Goal: Task Accomplishment & Management: Use online tool/utility

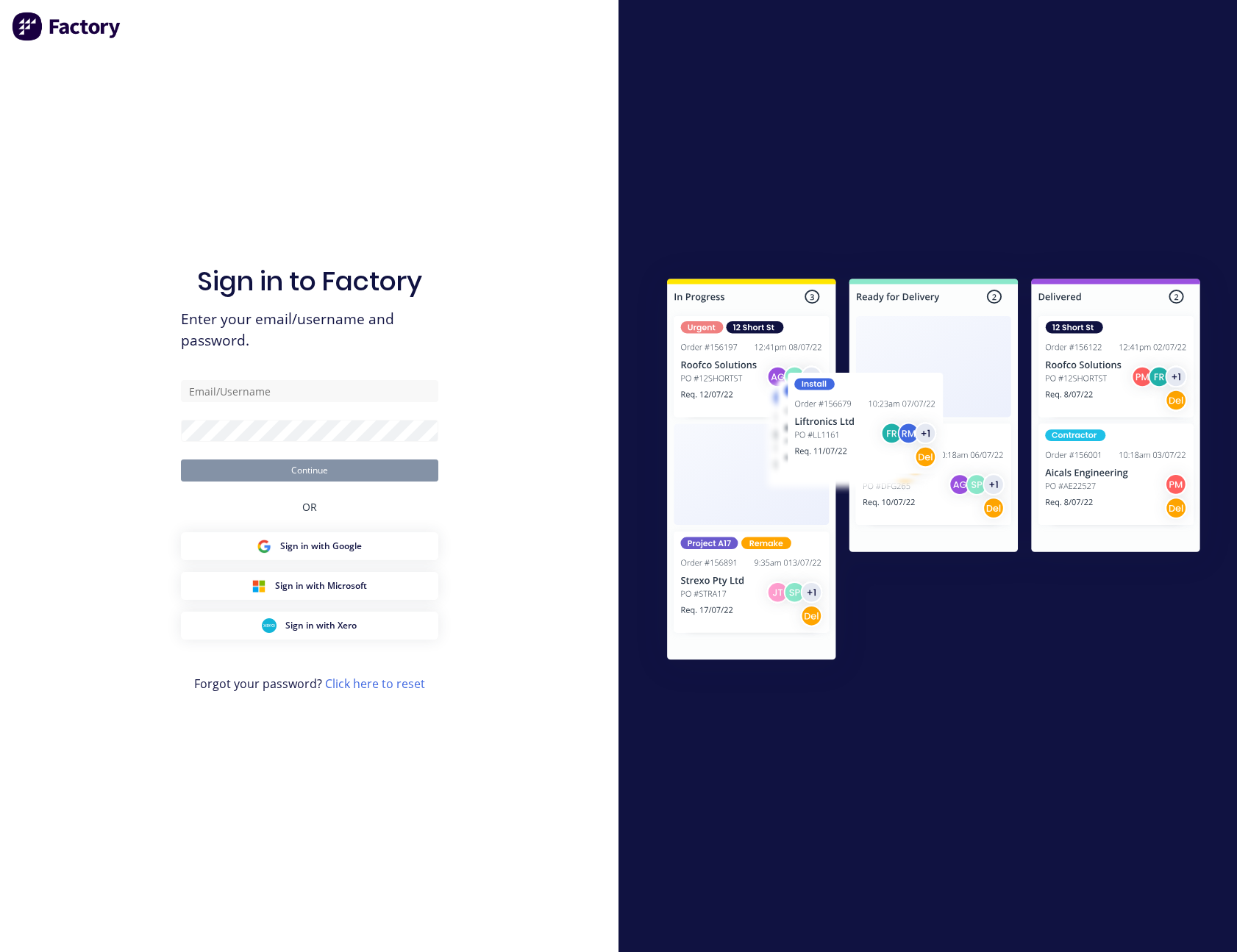
type input "sam.roberts@shedworld.net.au"
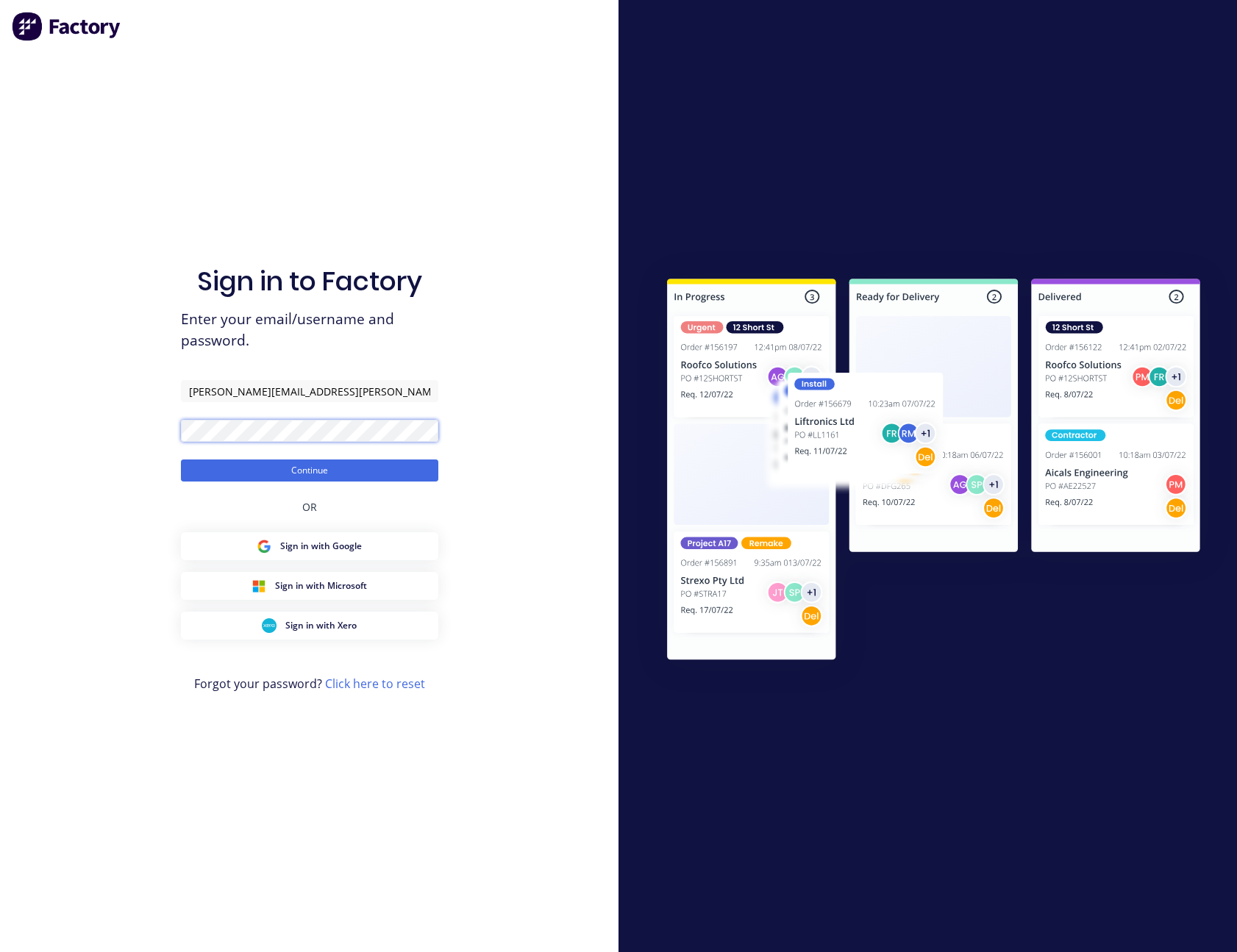
click at [181, 459] on button "Continue" at bounding box center [309, 470] width 257 height 22
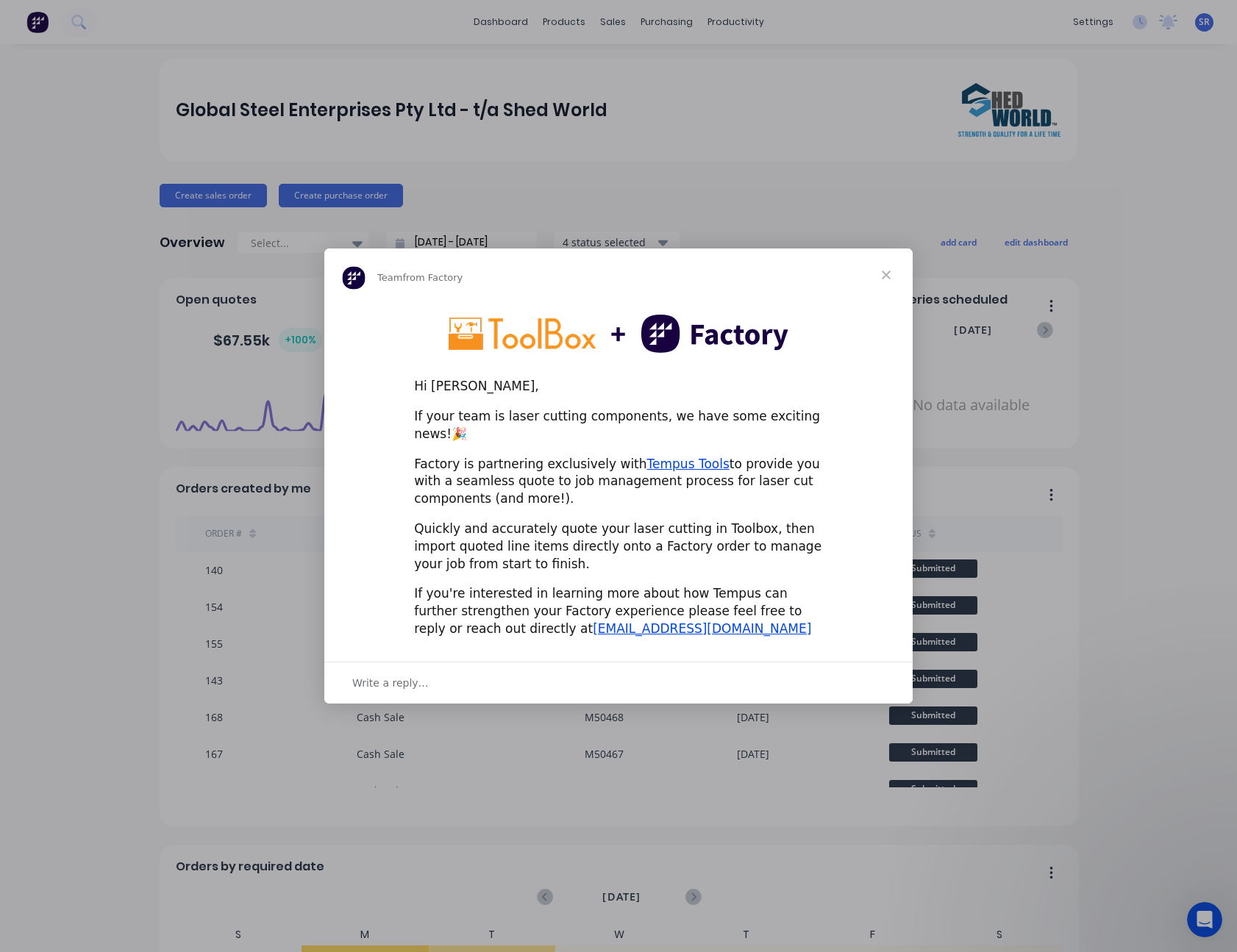
click at [882, 280] on span "Close" at bounding box center [886, 274] width 53 height 53
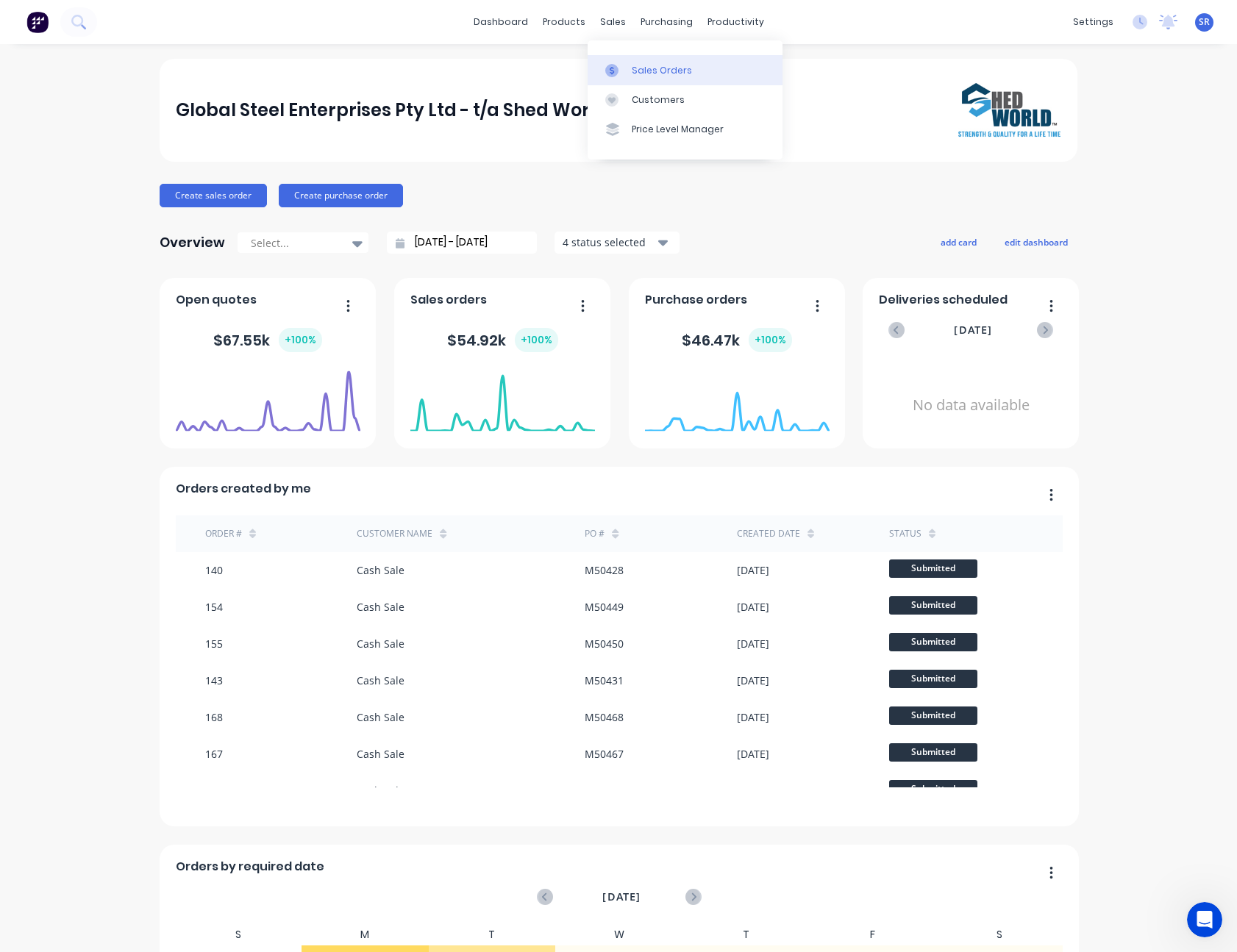
click at [629, 75] on link "Sales Orders" at bounding box center [685, 70] width 195 height 30
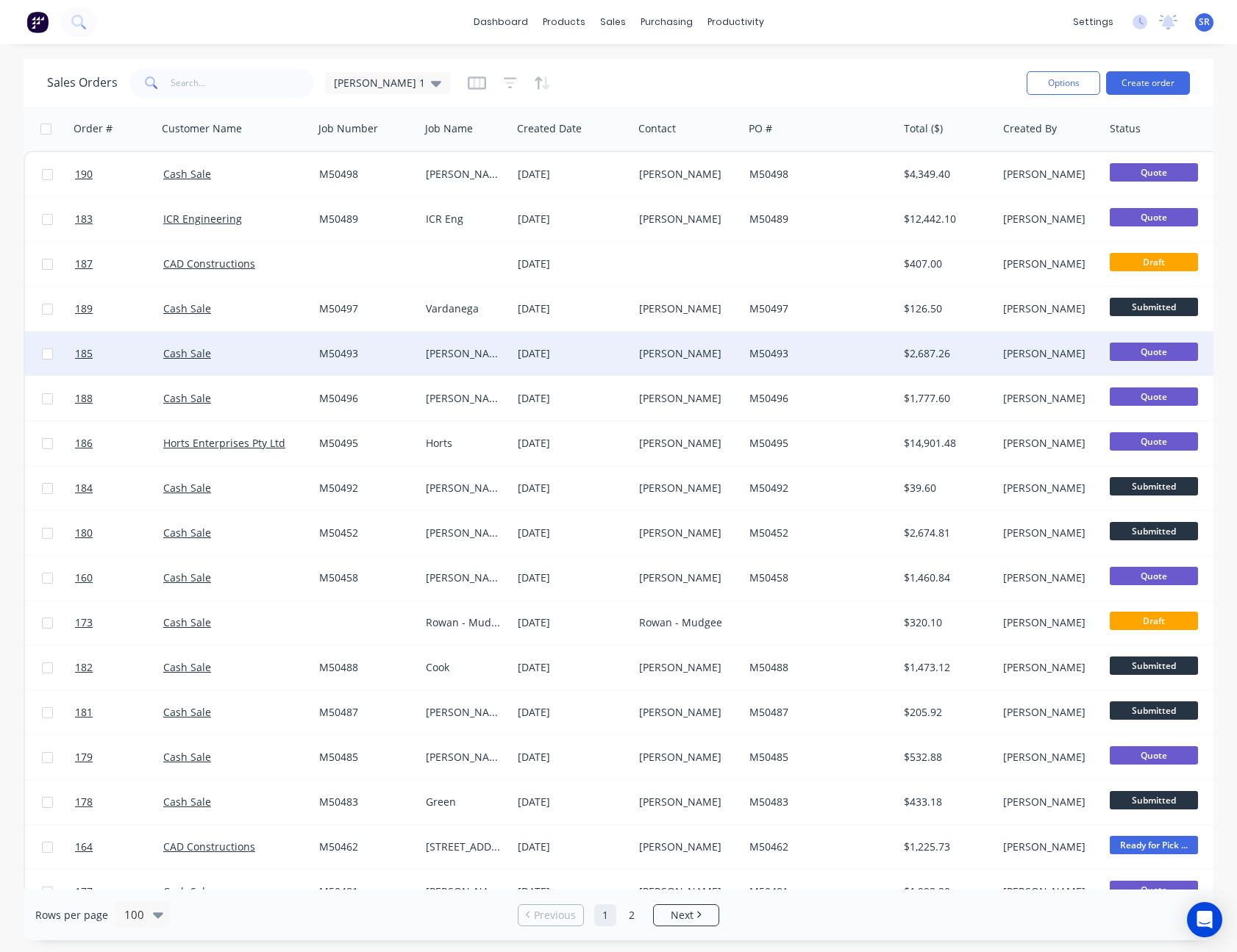
click at [544, 350] on div "[DATE]" at bounding box center [573, 353] width 110 height 15
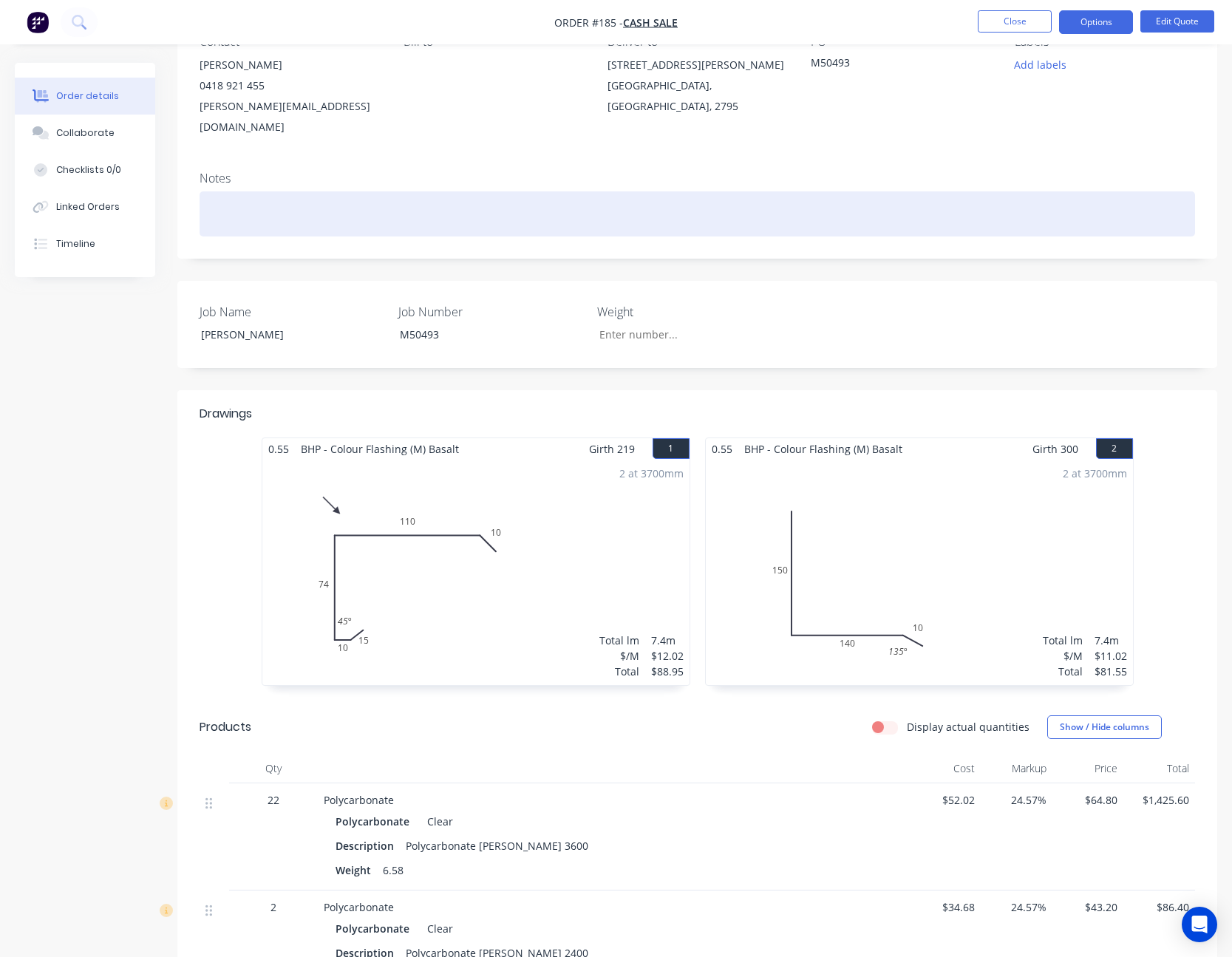
scroll to position [222, 0]
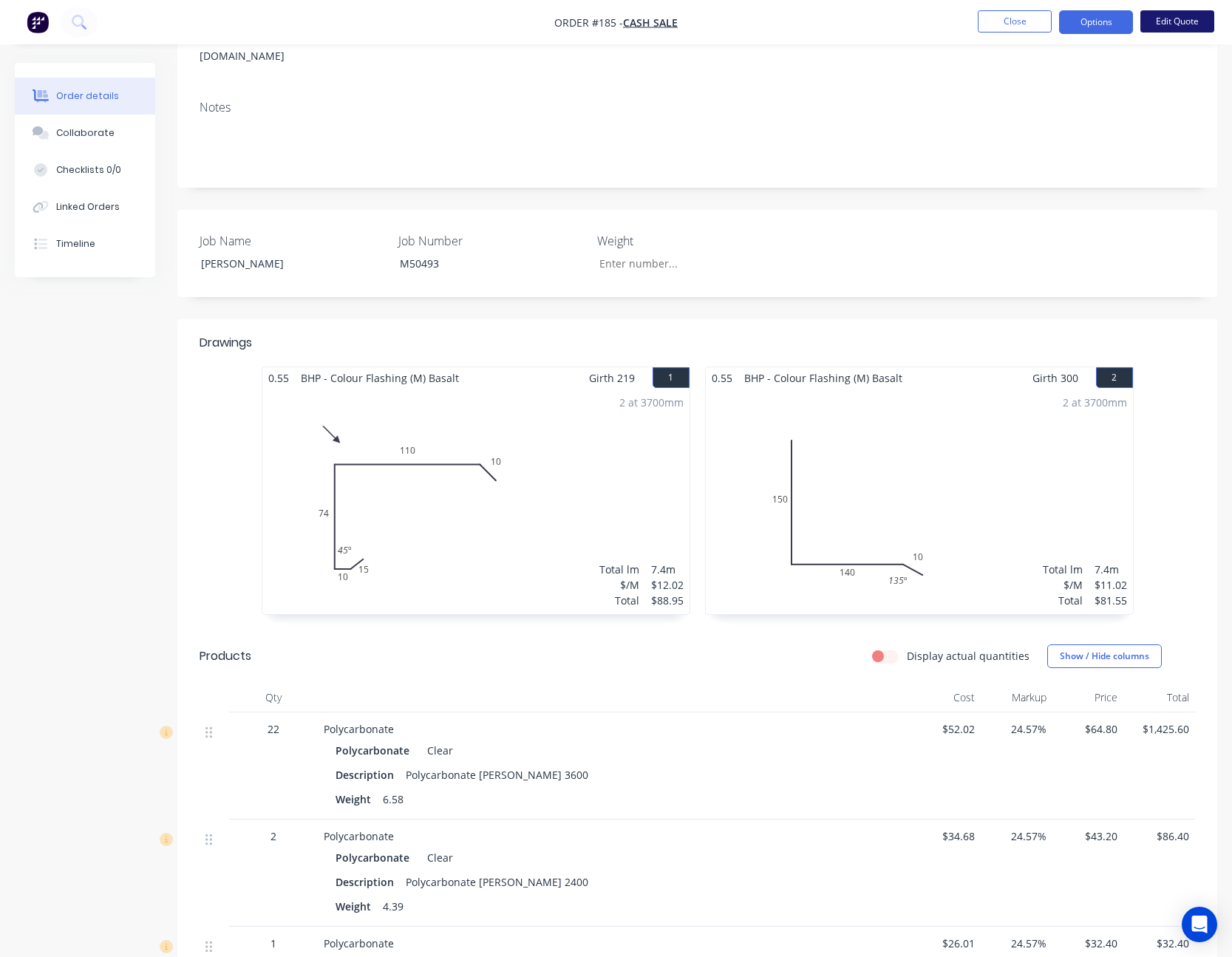
click at [1181, 17] on button "Edit Quote" at bounding box center [1176, 22] width 74 height 22
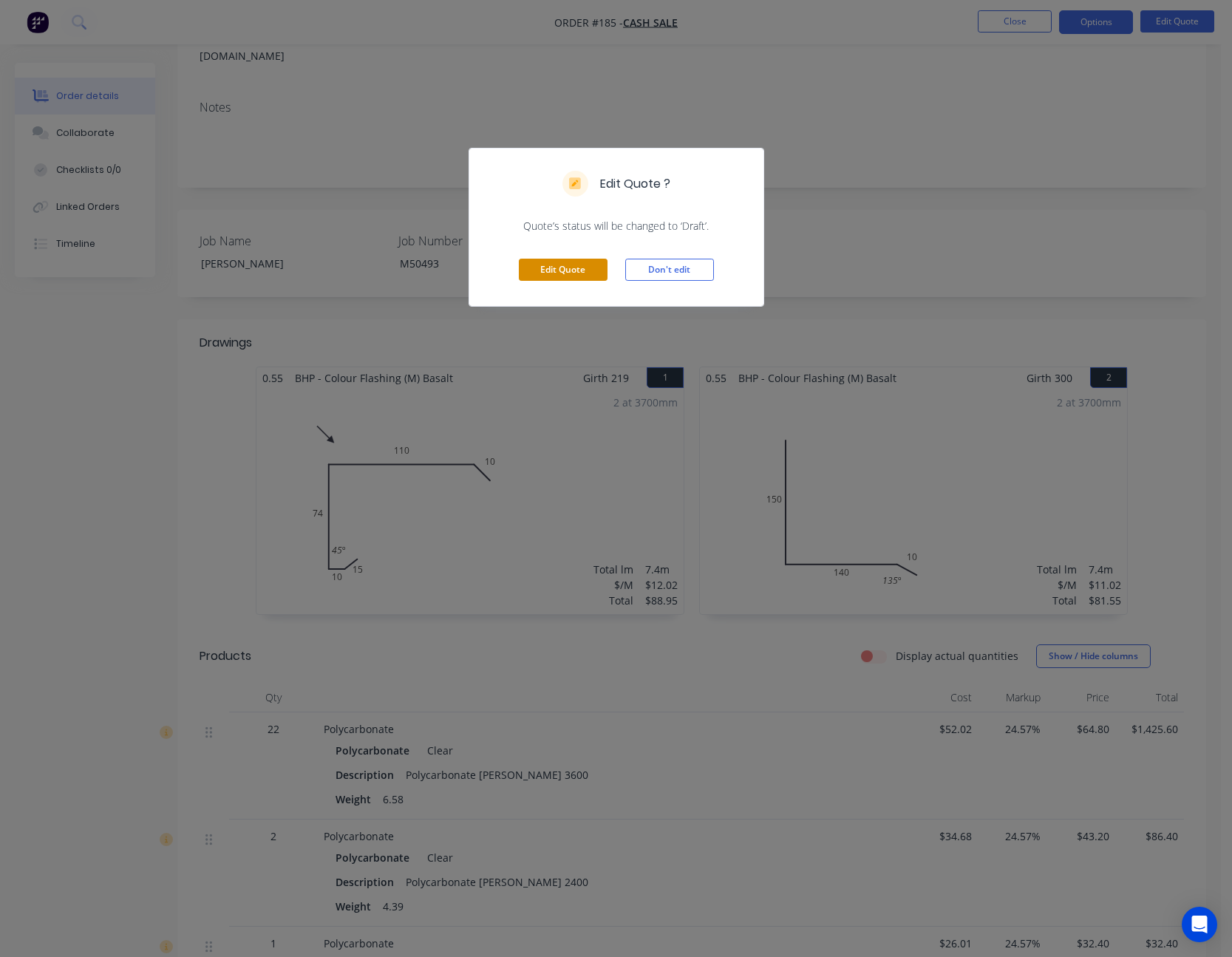
click at [564, 271] on button "Edit Quote" at bounding box center [563, 270] width 89 height 22
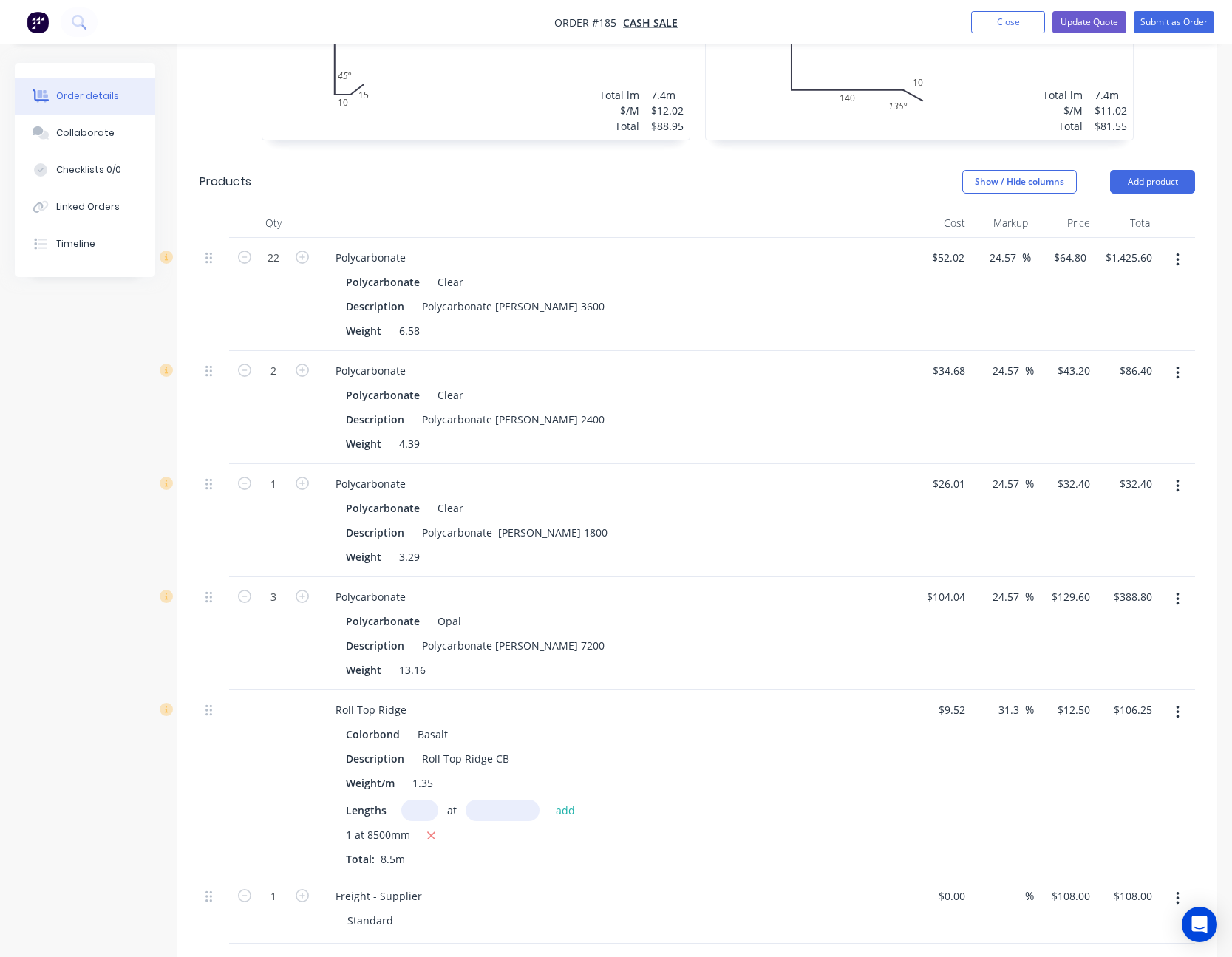
scroll to position [591, 0]
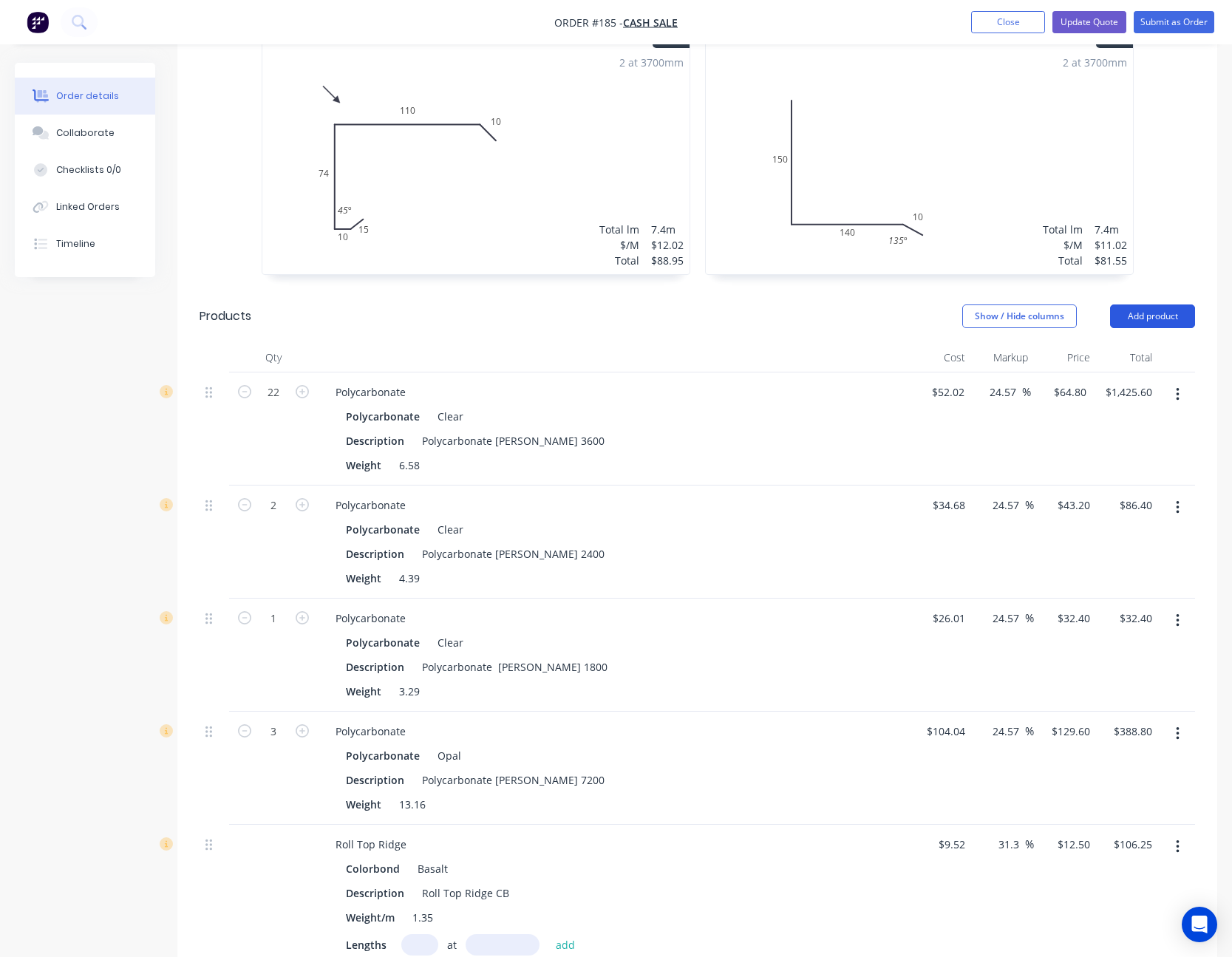
click at [1142, 305] on button "Add product" at bounding box center [1152, 317] width 85 height 24
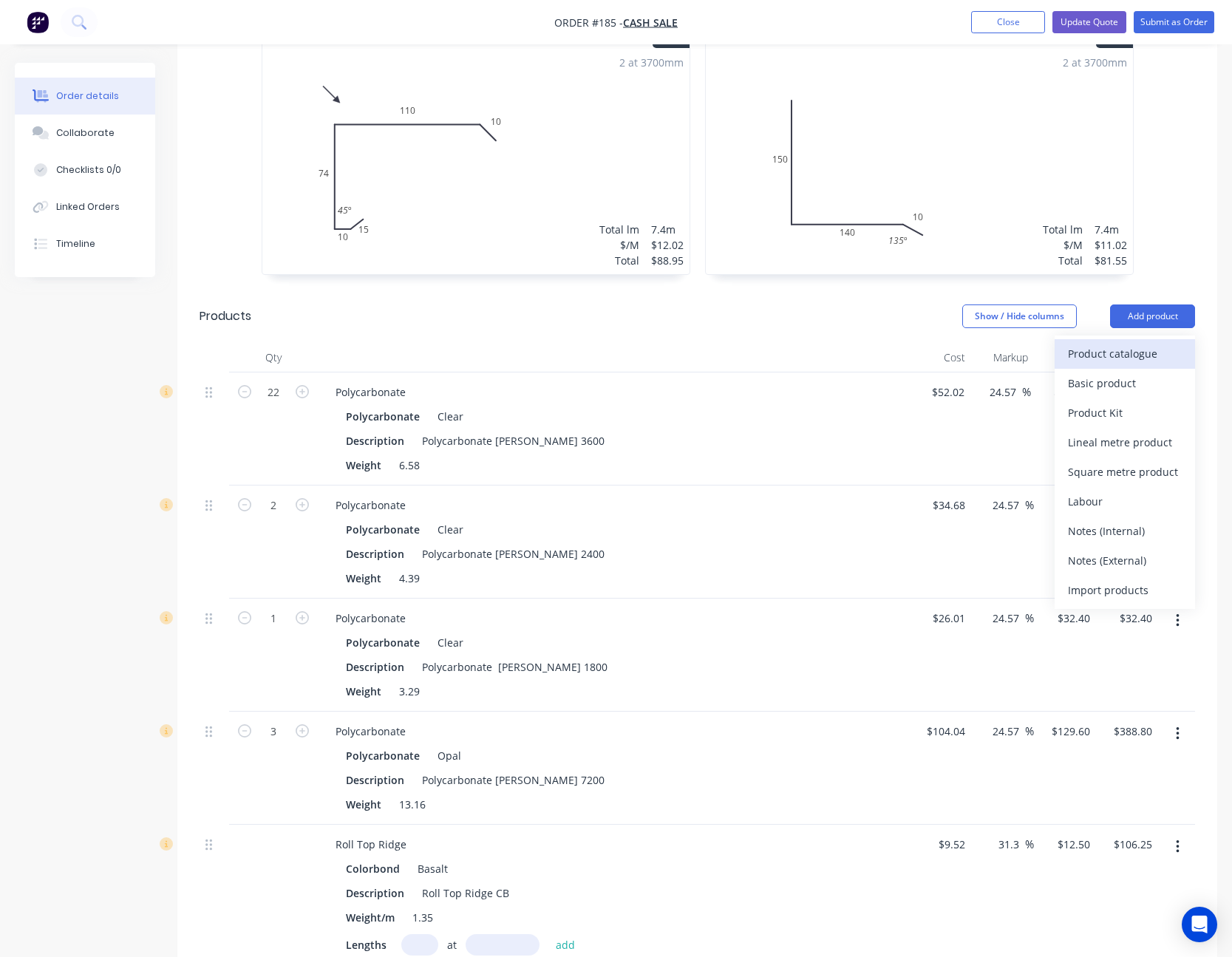
click at [1126, 343] on div "Product catalogue" at bounding box center [1124, 354] width 114 height 22
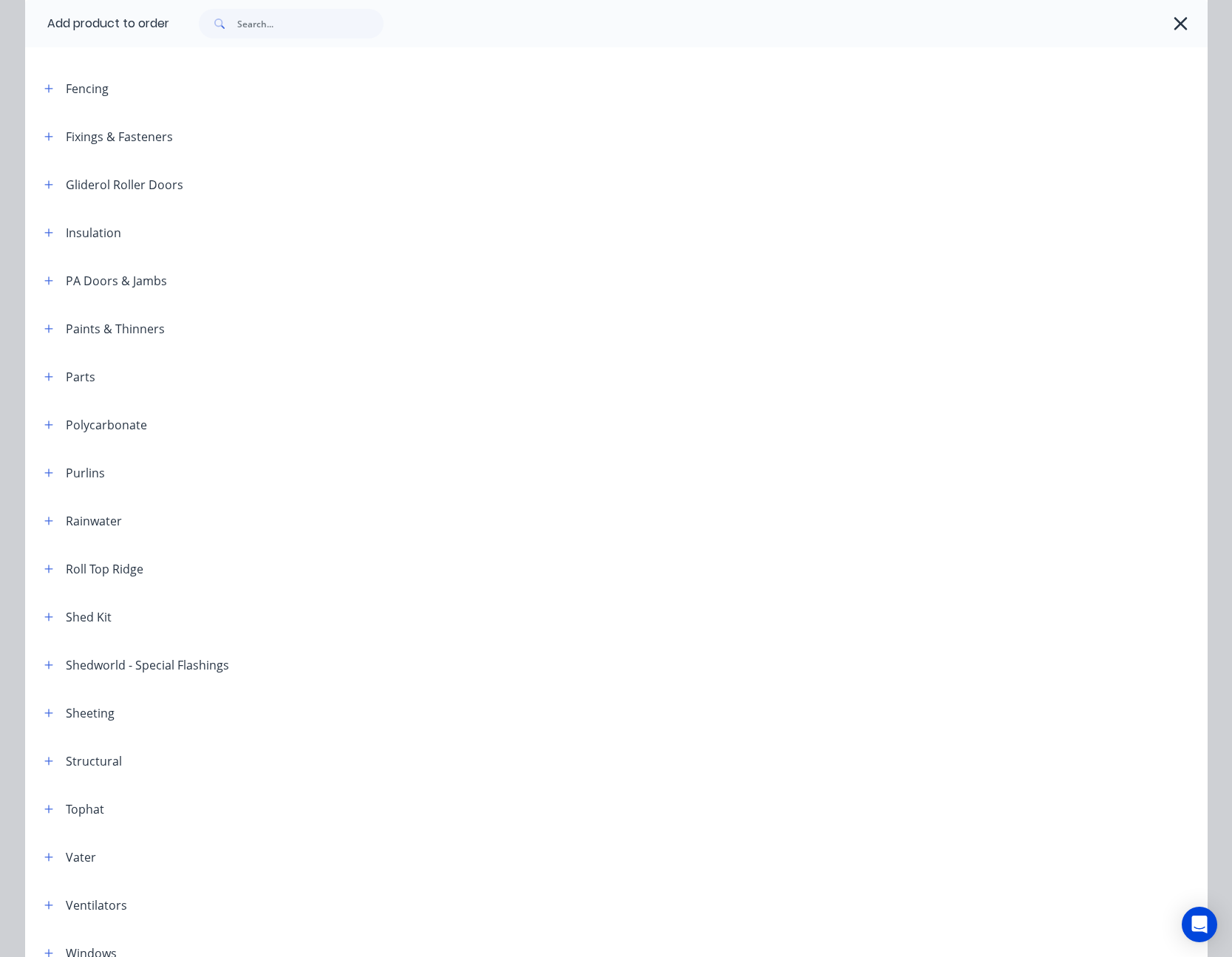
scroll to position [519, 0]
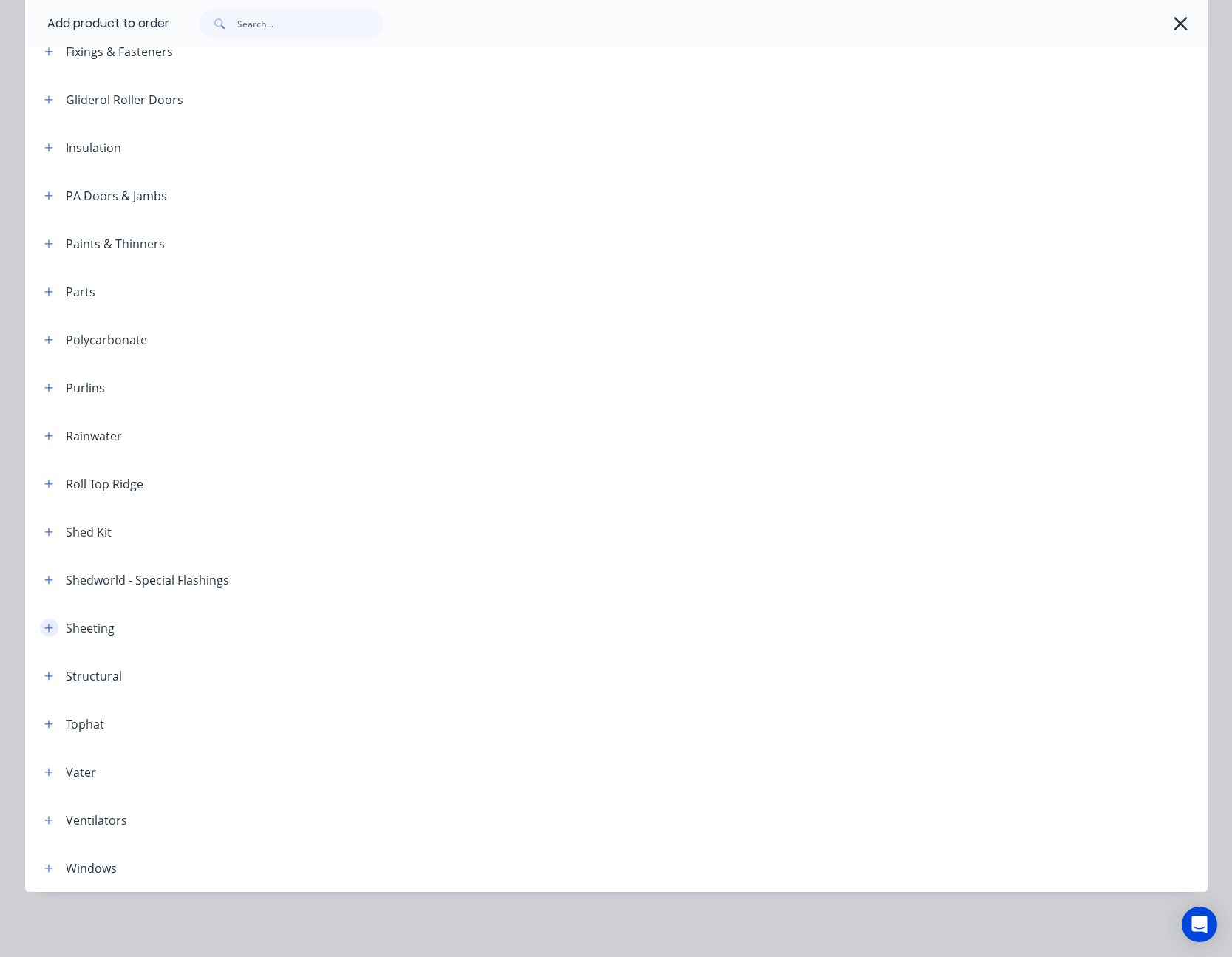
click at [45, 629] on icon "button" at bounding box center [49, 629] width 9 height 10
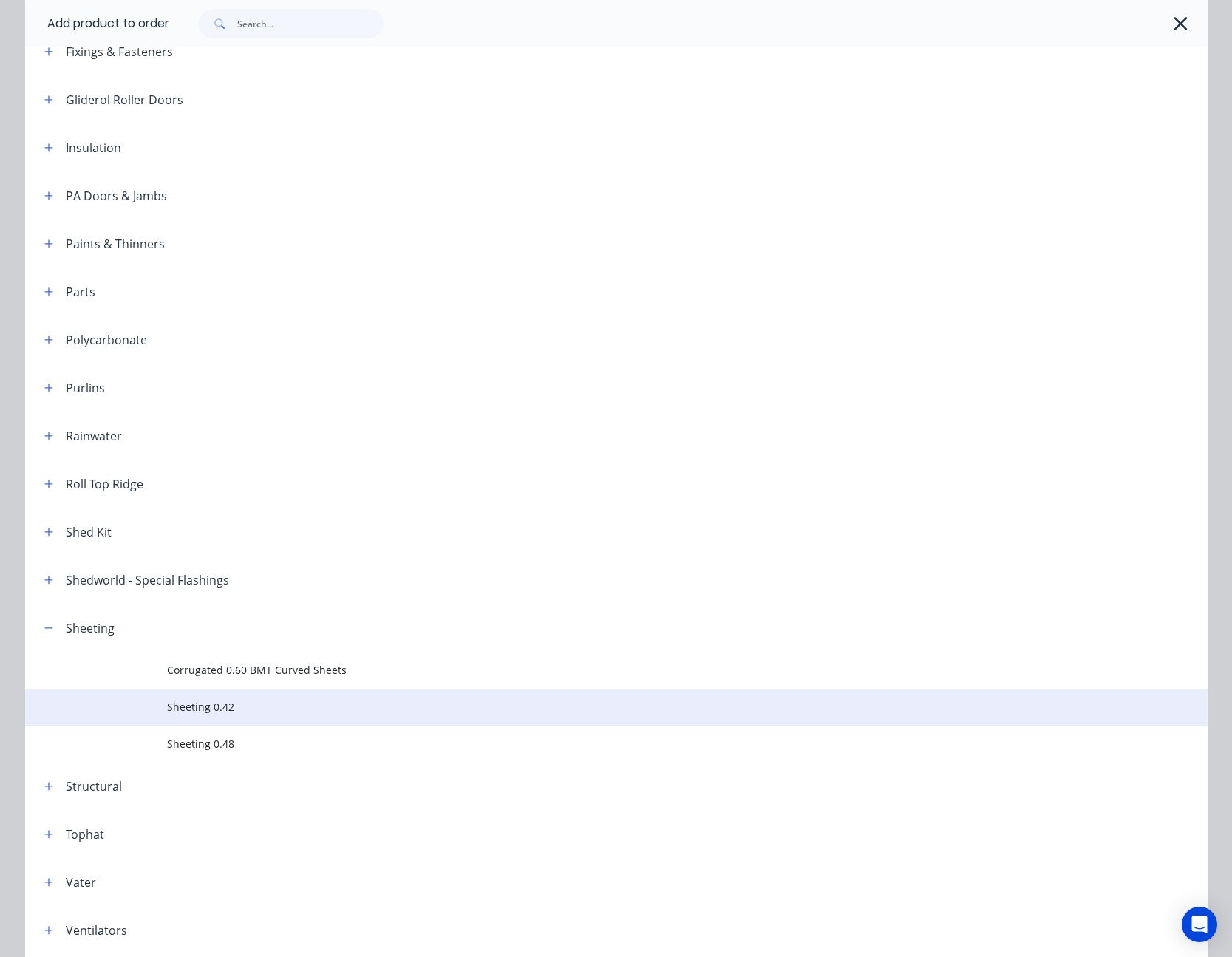
click at [211, 699] on td "Sheeting 0.42" at bounding box center [686, 708] width 1040 height 37
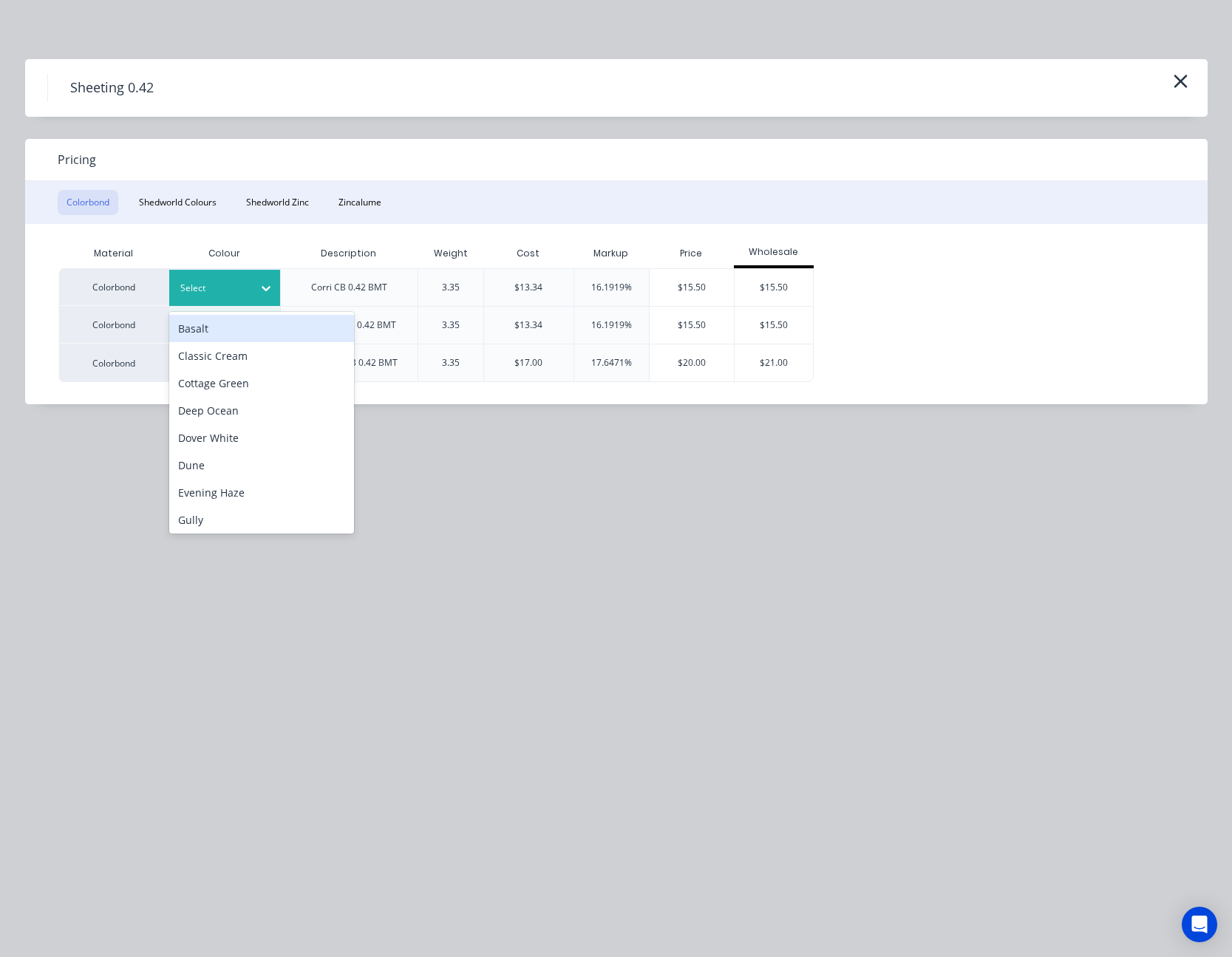
click at [269, 292] on icon at bounding box center [266, 288] width 15 height 15
click at [251, 323] on div "Basalt" at bounding box center [261, 328] width 185 height 28
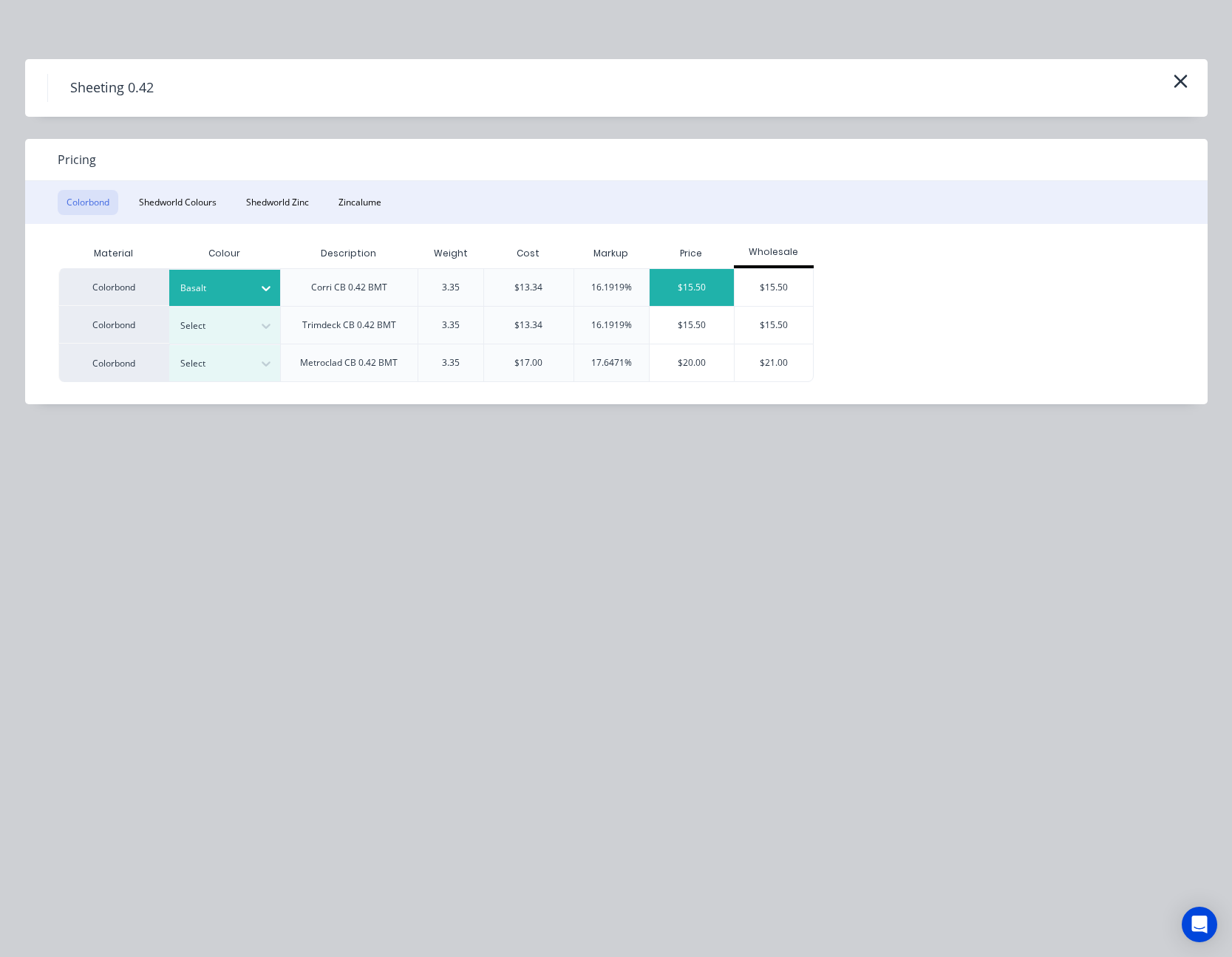
click at [686, 290] on div "$15.50" at bounding box center [691, 287] width 84 height 37
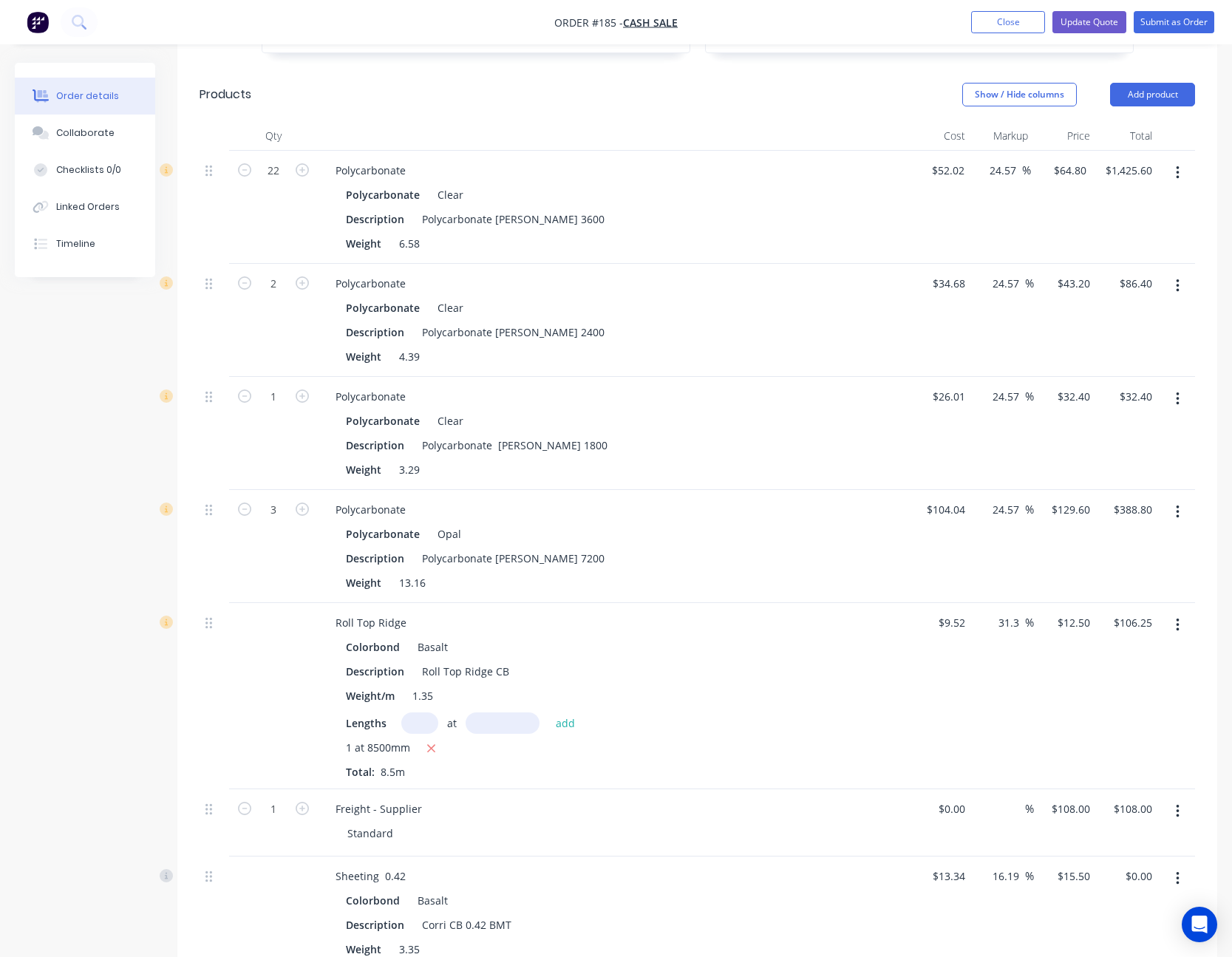
scroll to position [1035, 0]
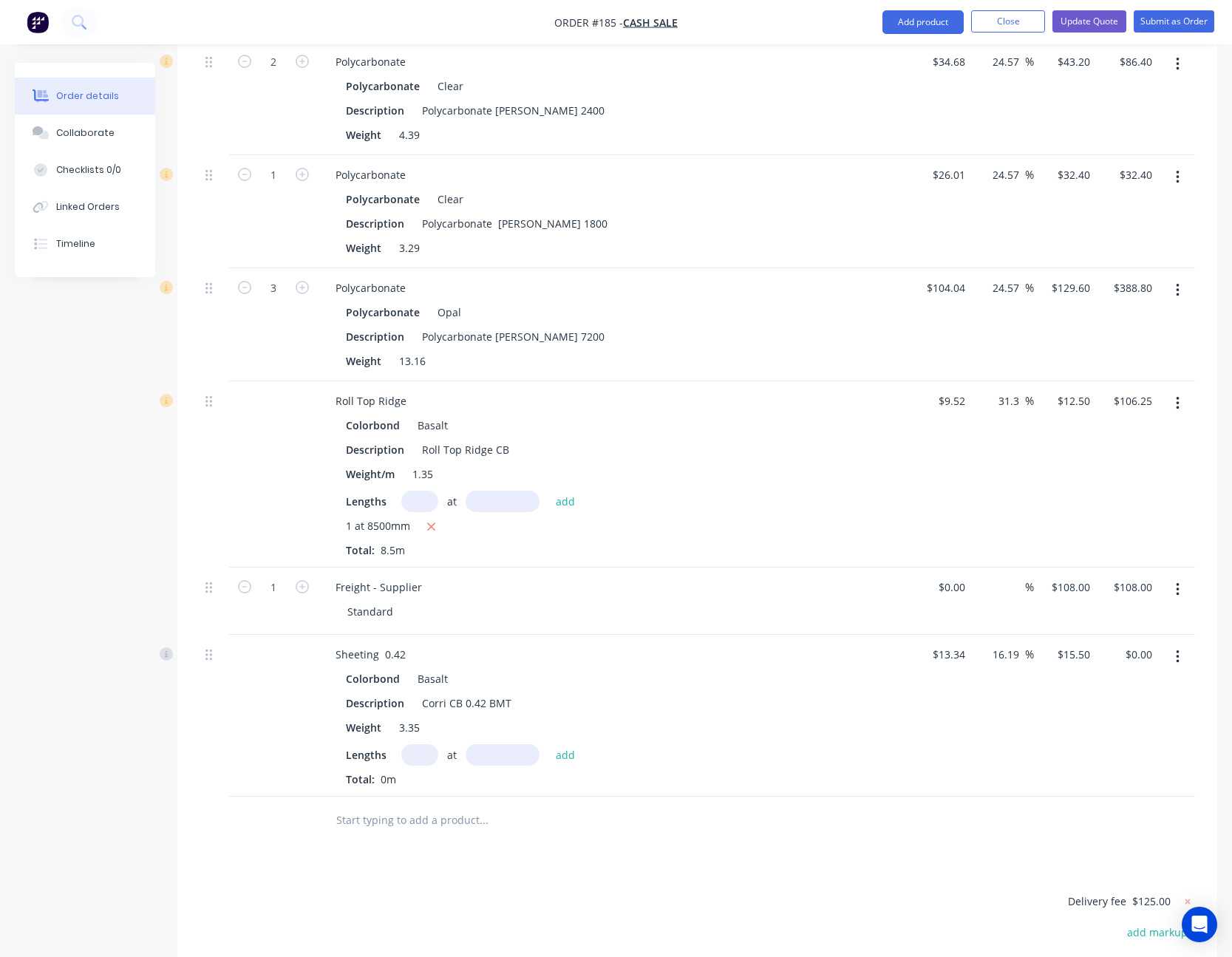
click at [424, 744] on input "text" at bounding box center [420, 754] width 37 height 22
type input "6"
type input "1100"
click at [548, 744] on button "add" at bounding box center [565, 754] width 35 height 20
type input "$102.30"
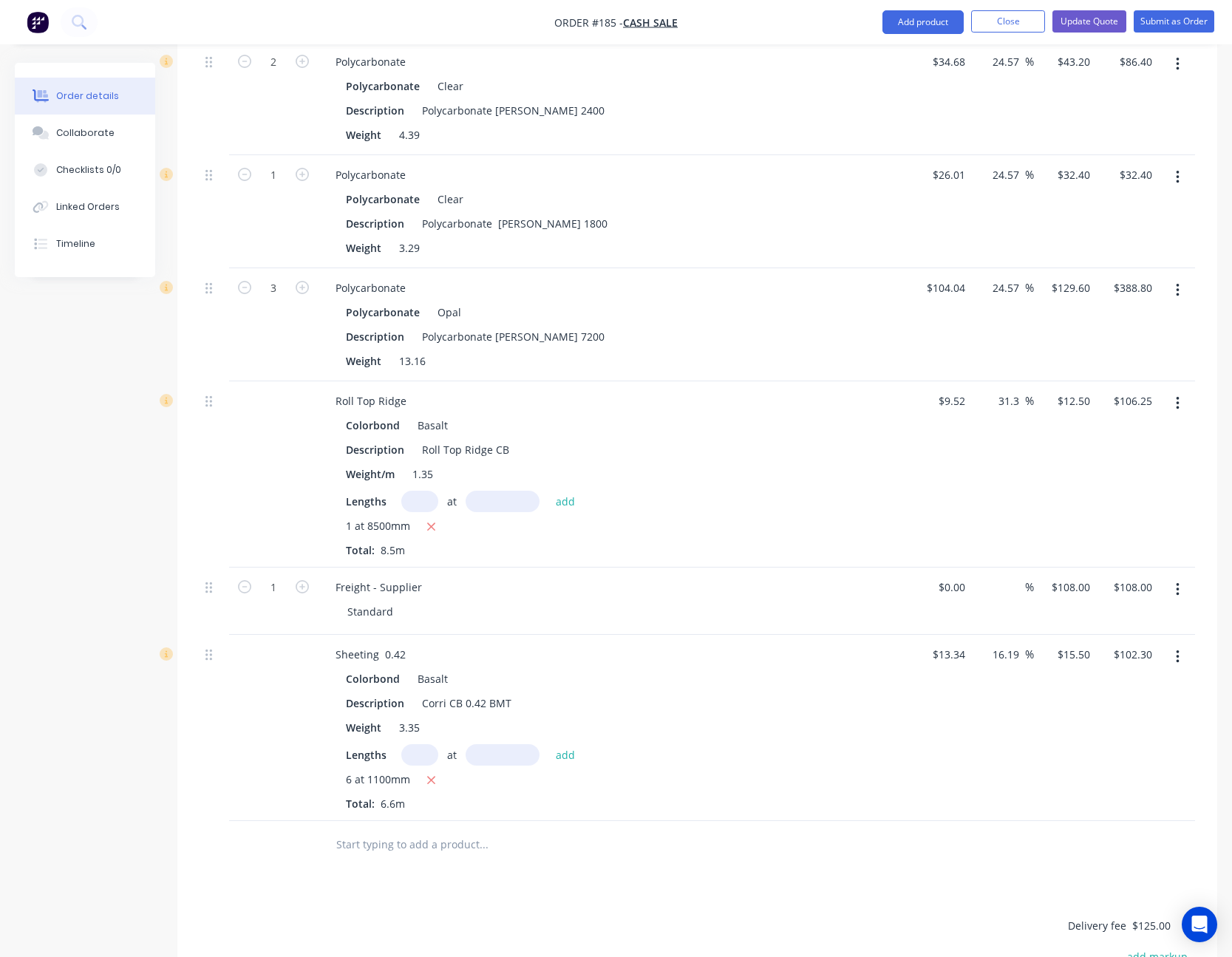
click at [973, 718] on div "16.19 16.19 %" at bounding box center [1001, 728] width 62 height 186
click at [928, 23] on button "Add product" at bounding box center [922, 22] width 81 height 24
click at [907, 57] on div "Product catalogue" at bounding box center [893, 60] width 114 height 22
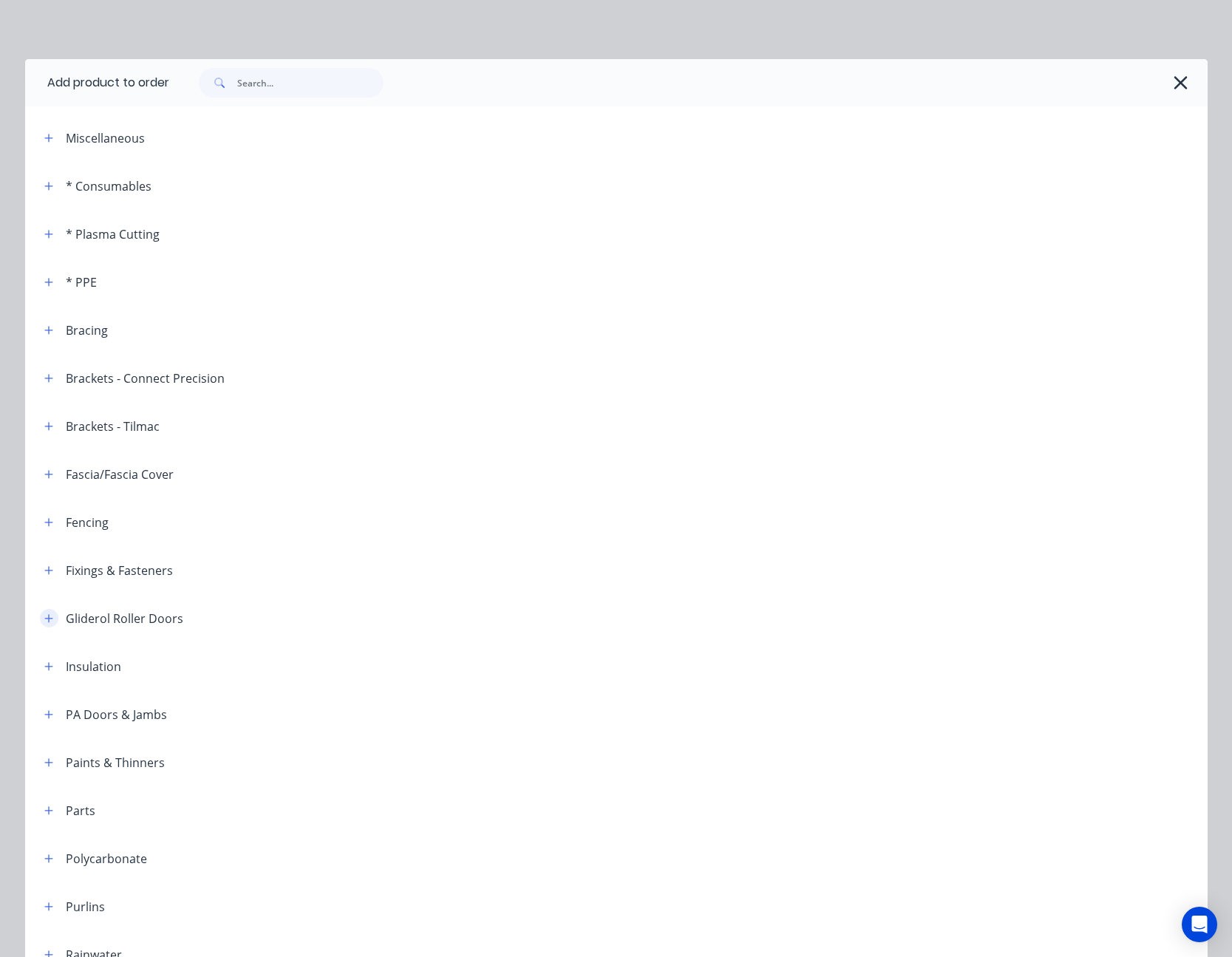
click at [45, 614] on icon "button" at bounding box center [49, 619] width 9 height 10
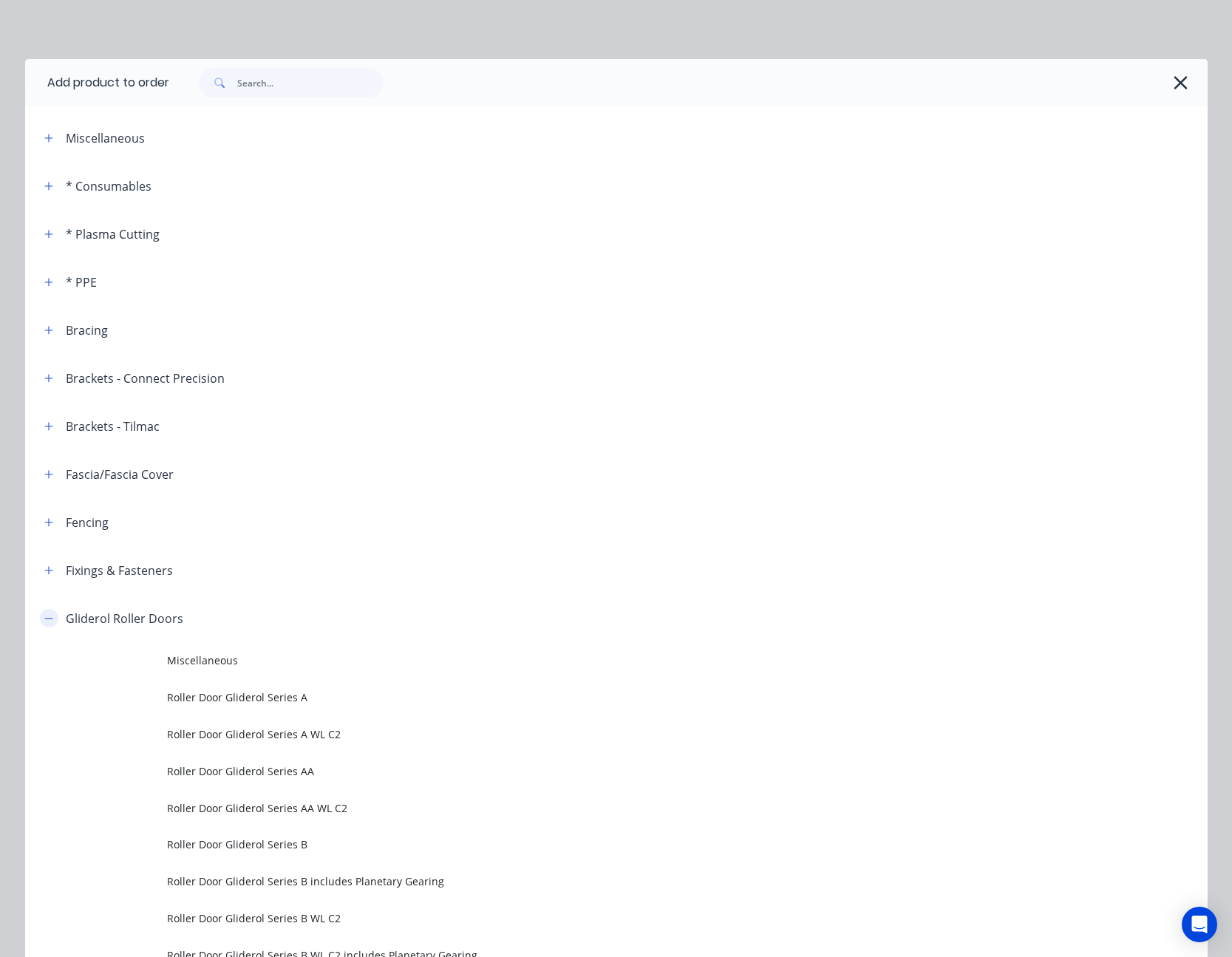
click at [45, 614] on icon "button" at bounding box center [49, 619] width 9 height 10
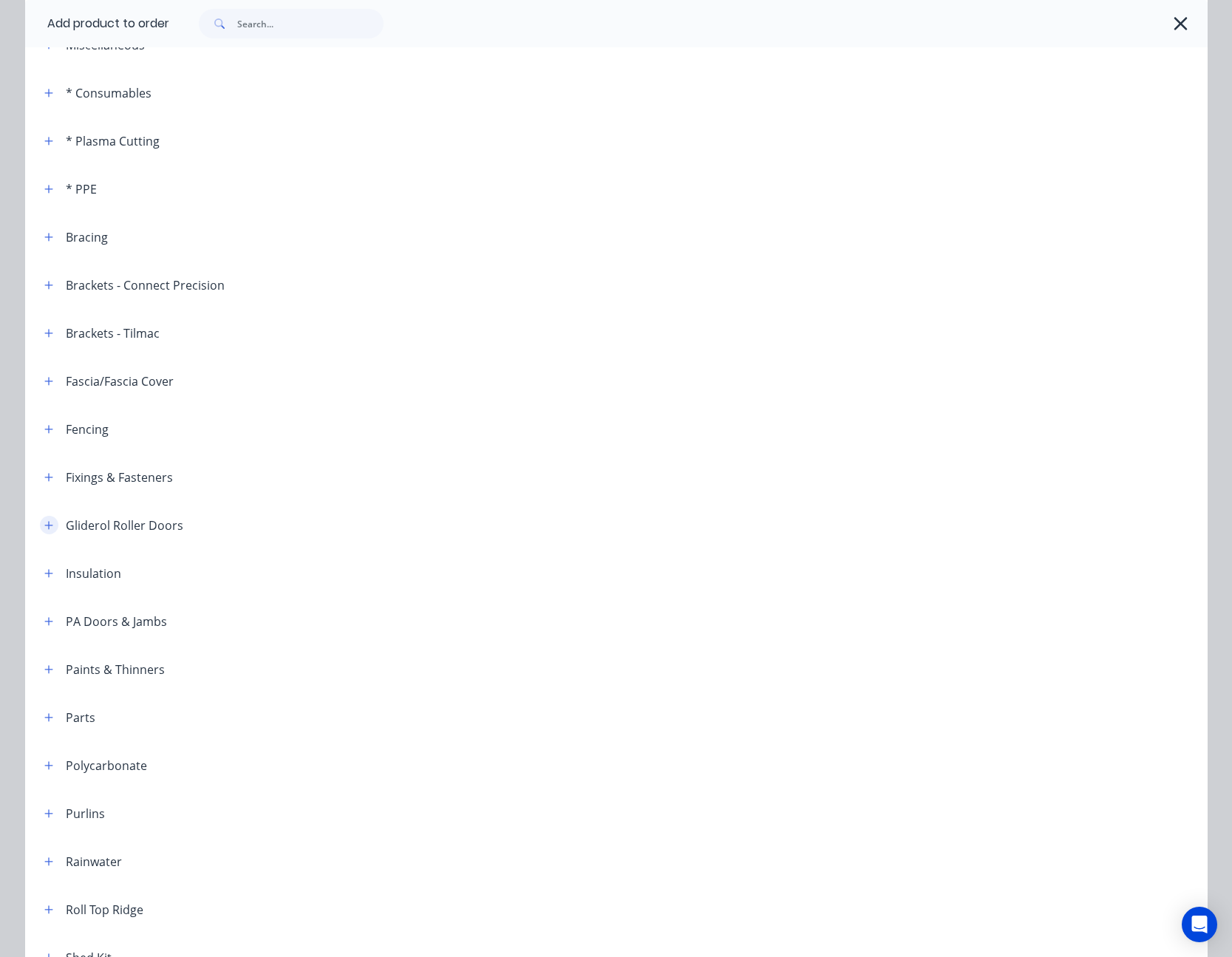
scroll to position [148, 0]
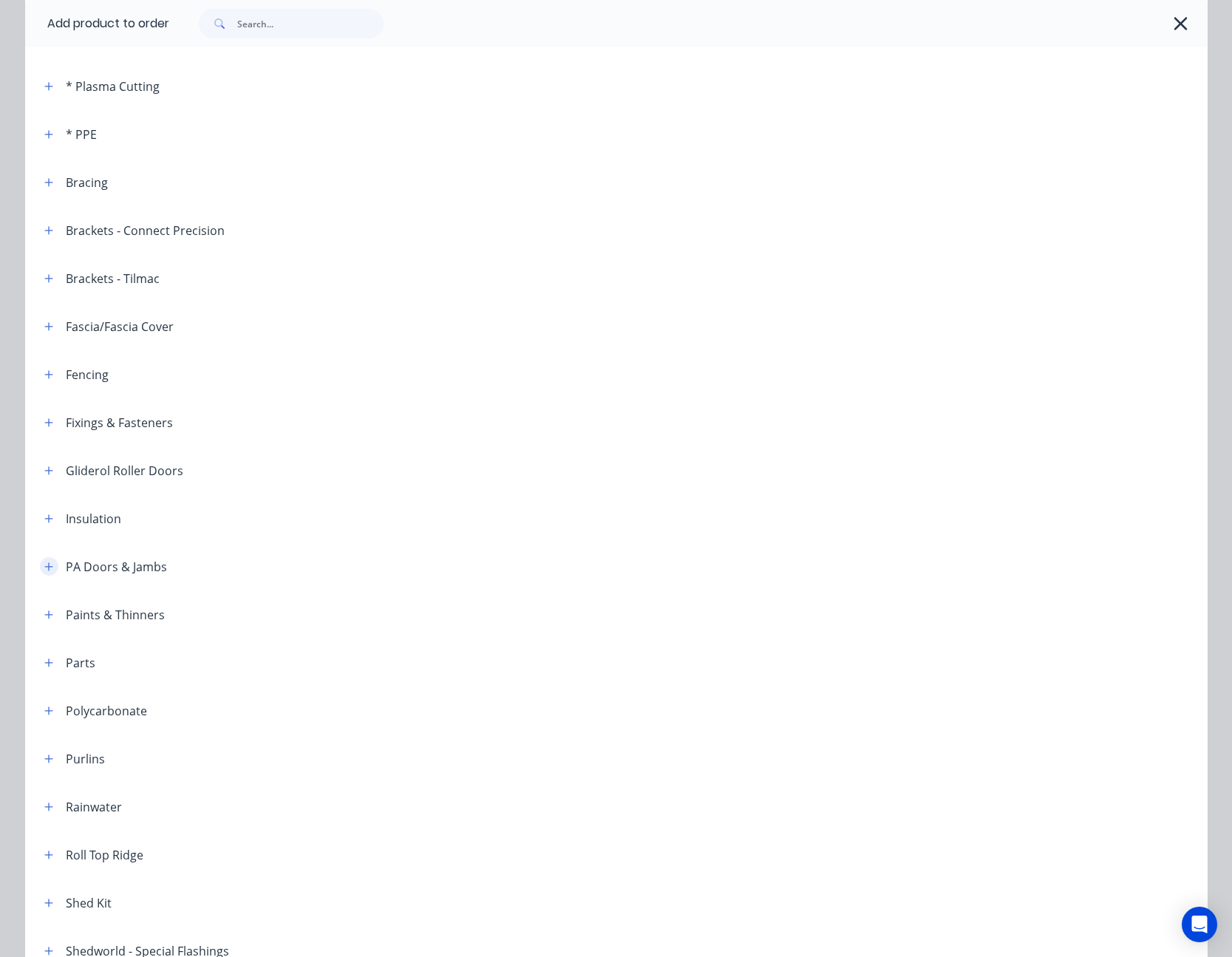
click at [45, 568] on icon "button" at bounding box center [49, 567] width 9 height 10
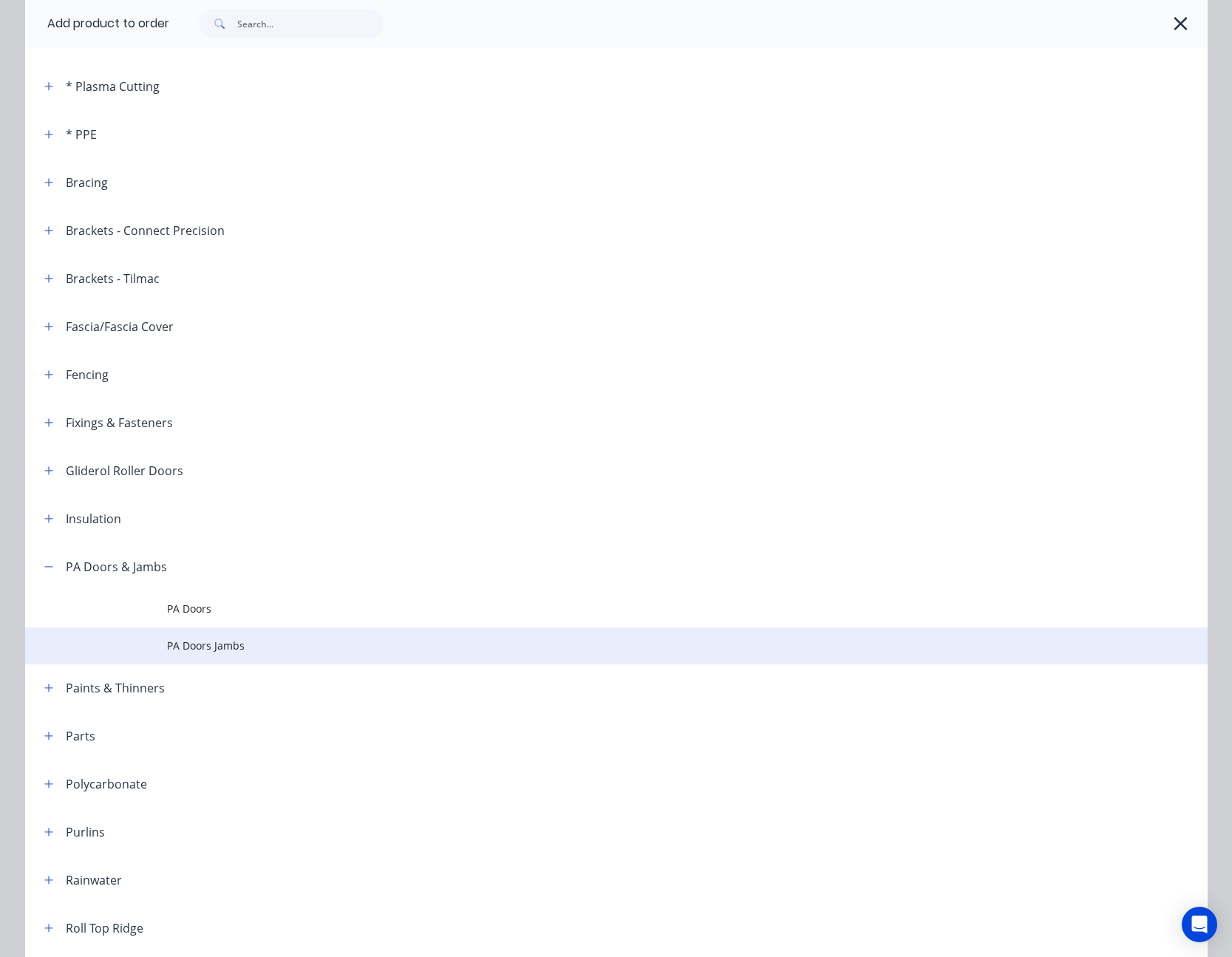
click at [224, 647] on span "PA Doors Jambs" at bounding box center [583, 646] width 832 height 16
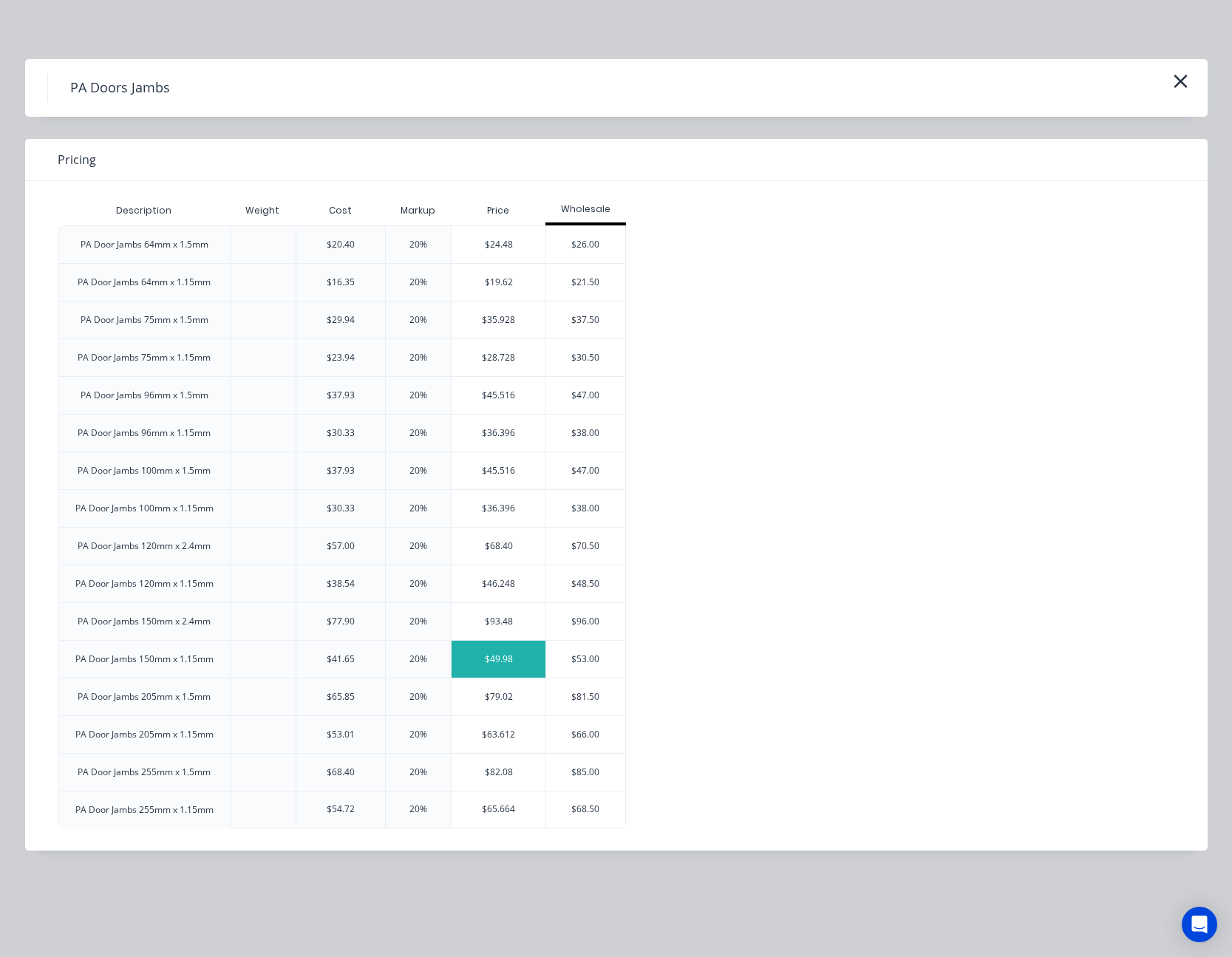
click at [532, 652] on div "$49.98" at bounding box center [498, 660] width 94 height 37
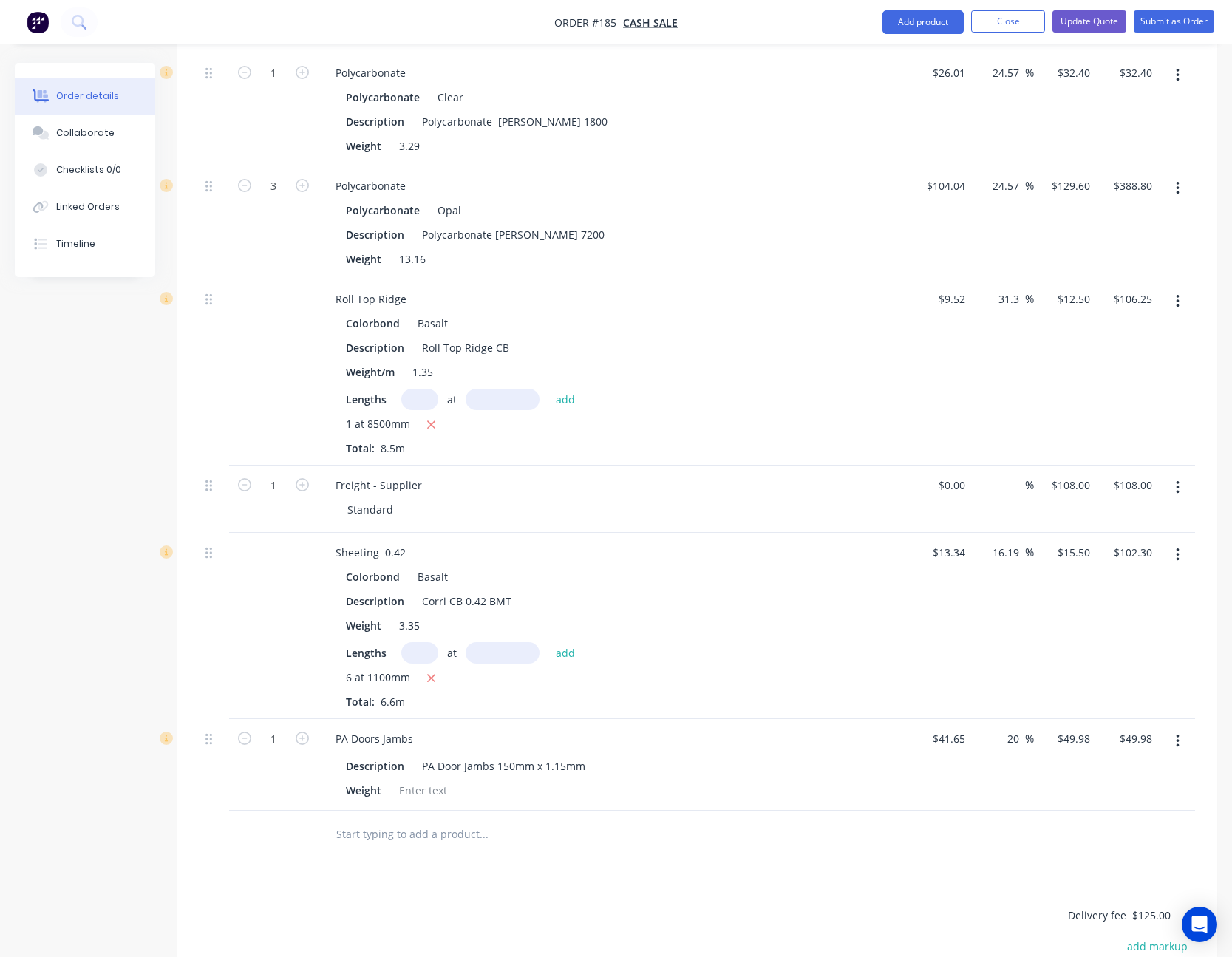
scroll to position [1256, 0]
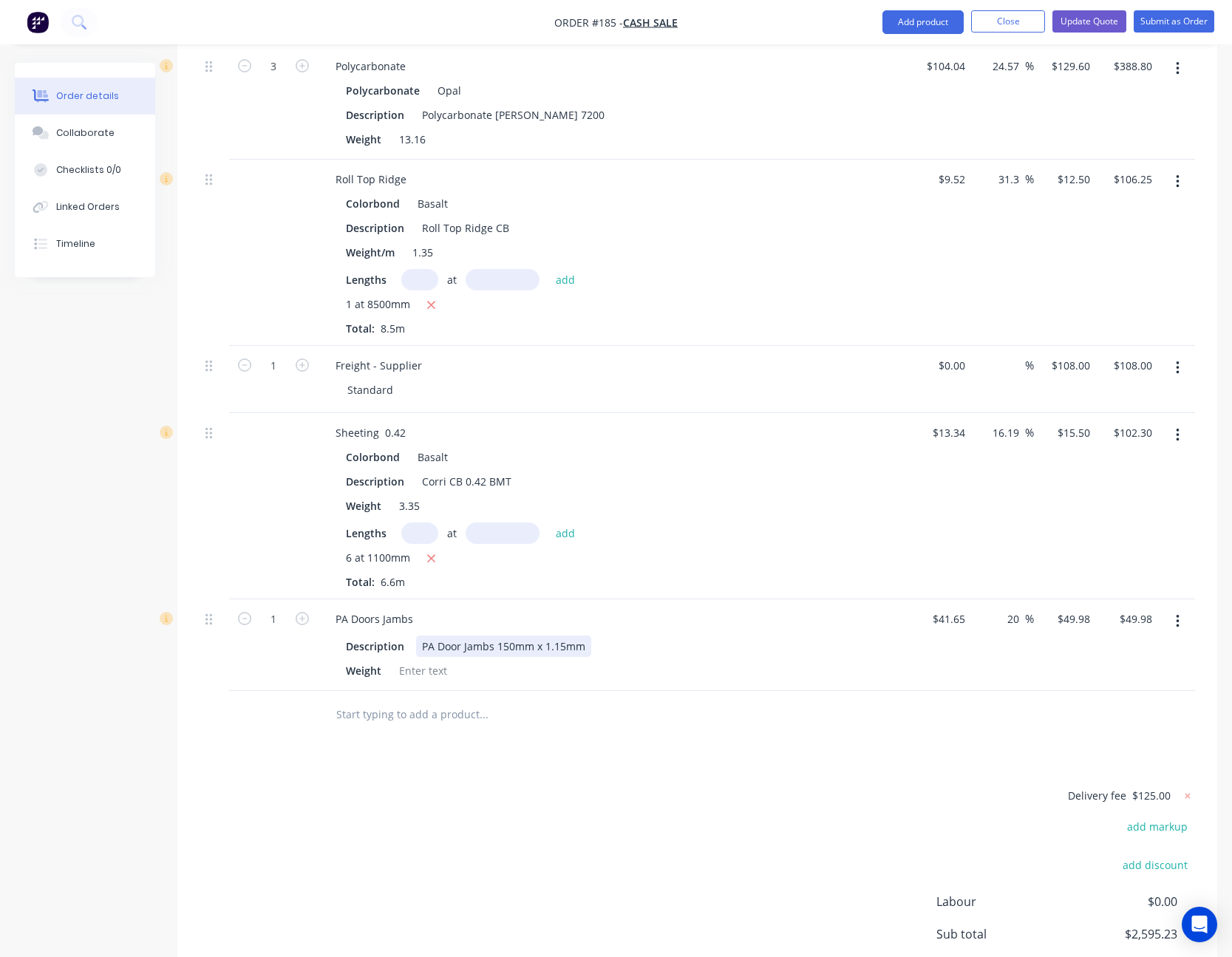
click at [584, 636] on div "PA Door Jambs 150mm x 1.15mm" at bounding box center [503, 646] width 175 height 22
click at [1178, 615] on icon "button" at bounding box center [1177, 622] width 3 height 13
click at [1111, 739] on div "Delete" at bounding box center [1124, 749] width 114 height 22
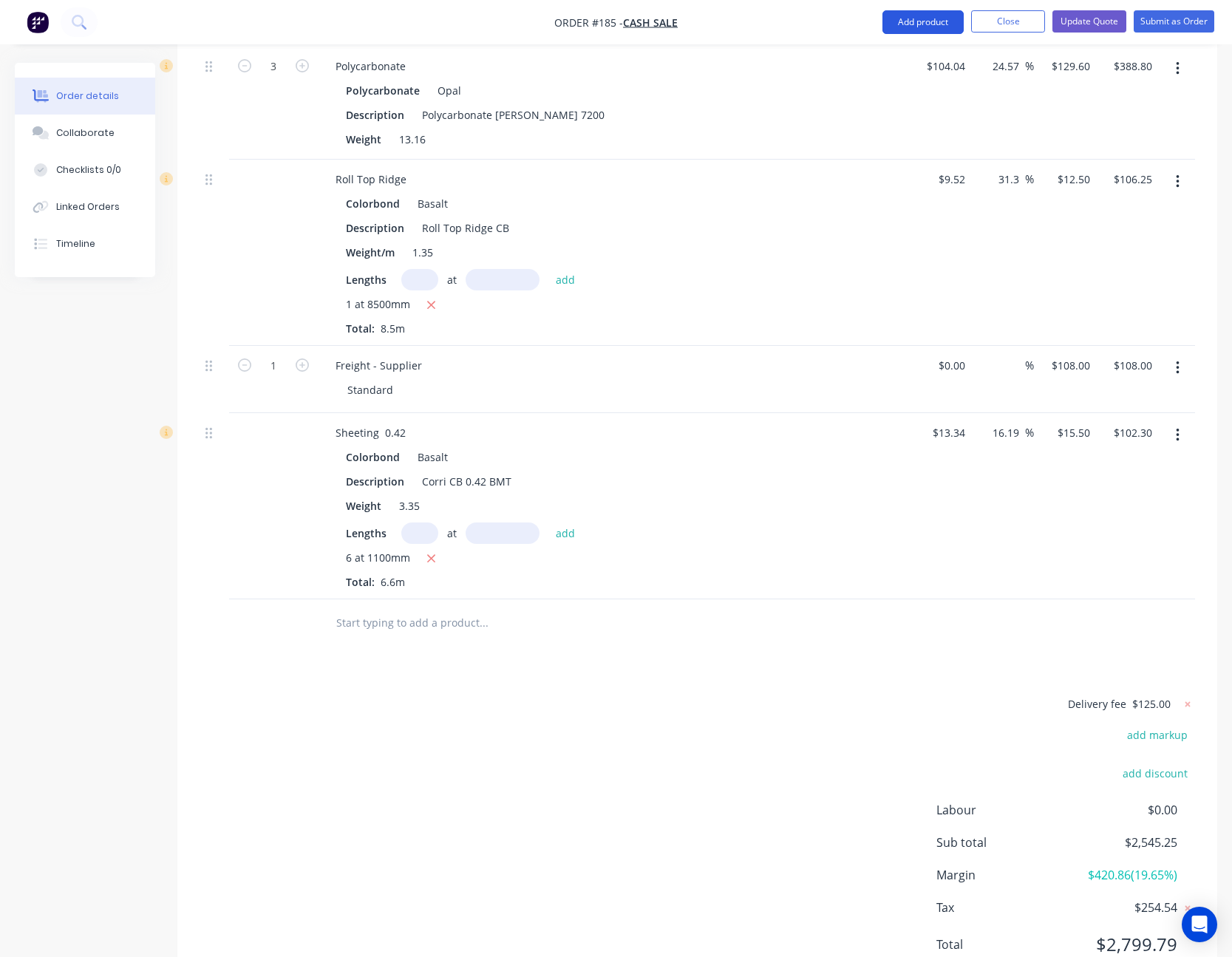
click at [934, 17] on button "Add product" at bounding box center [922, 22] width 81 height 24
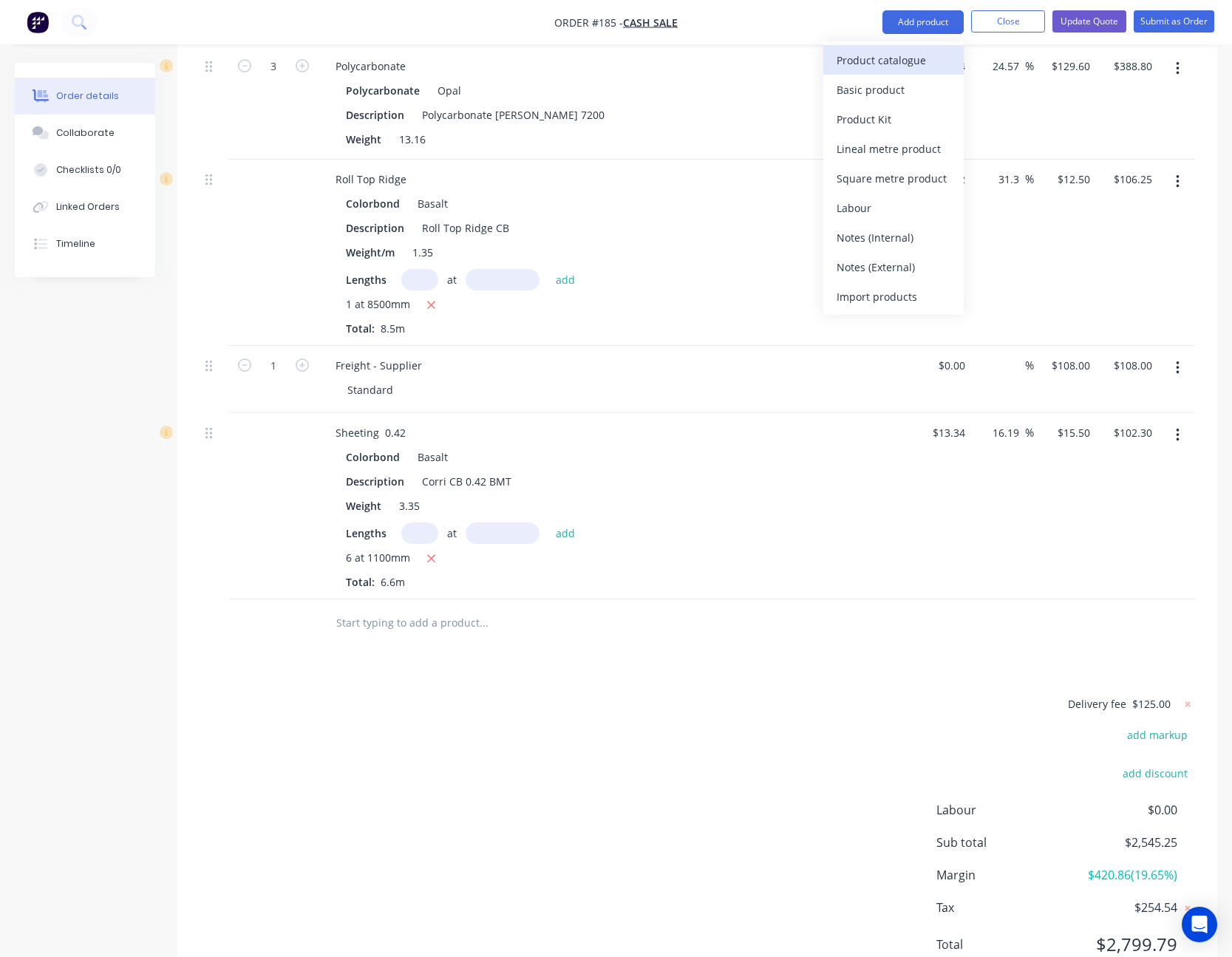
click at [928, 46] on button "Product catalogue" at bounding box center [893, 60] width 141 height 30
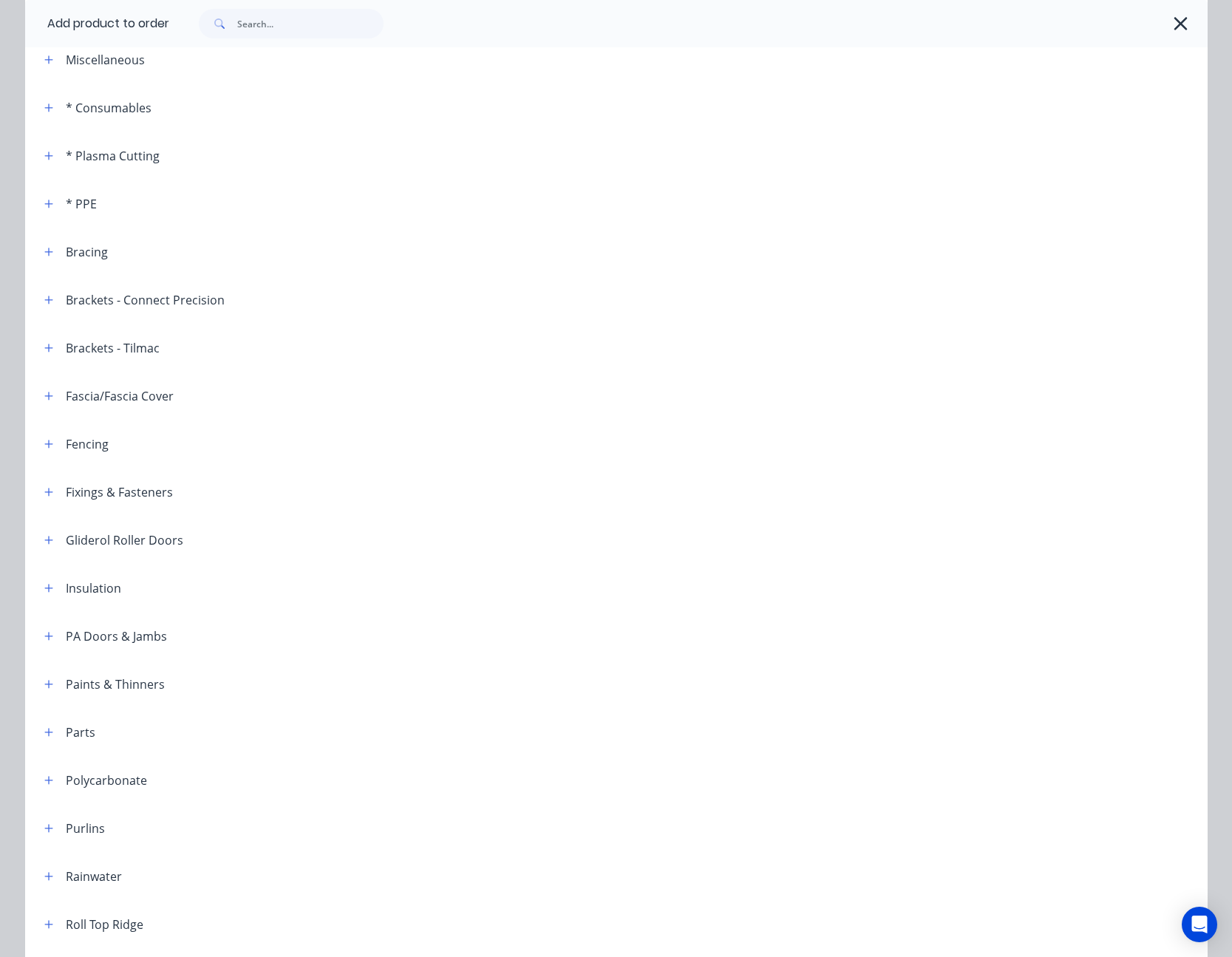
scroll to position [222, 0]
click at [45, 684] on icon "button" at bounding box center [49, 685] width 9 height 10
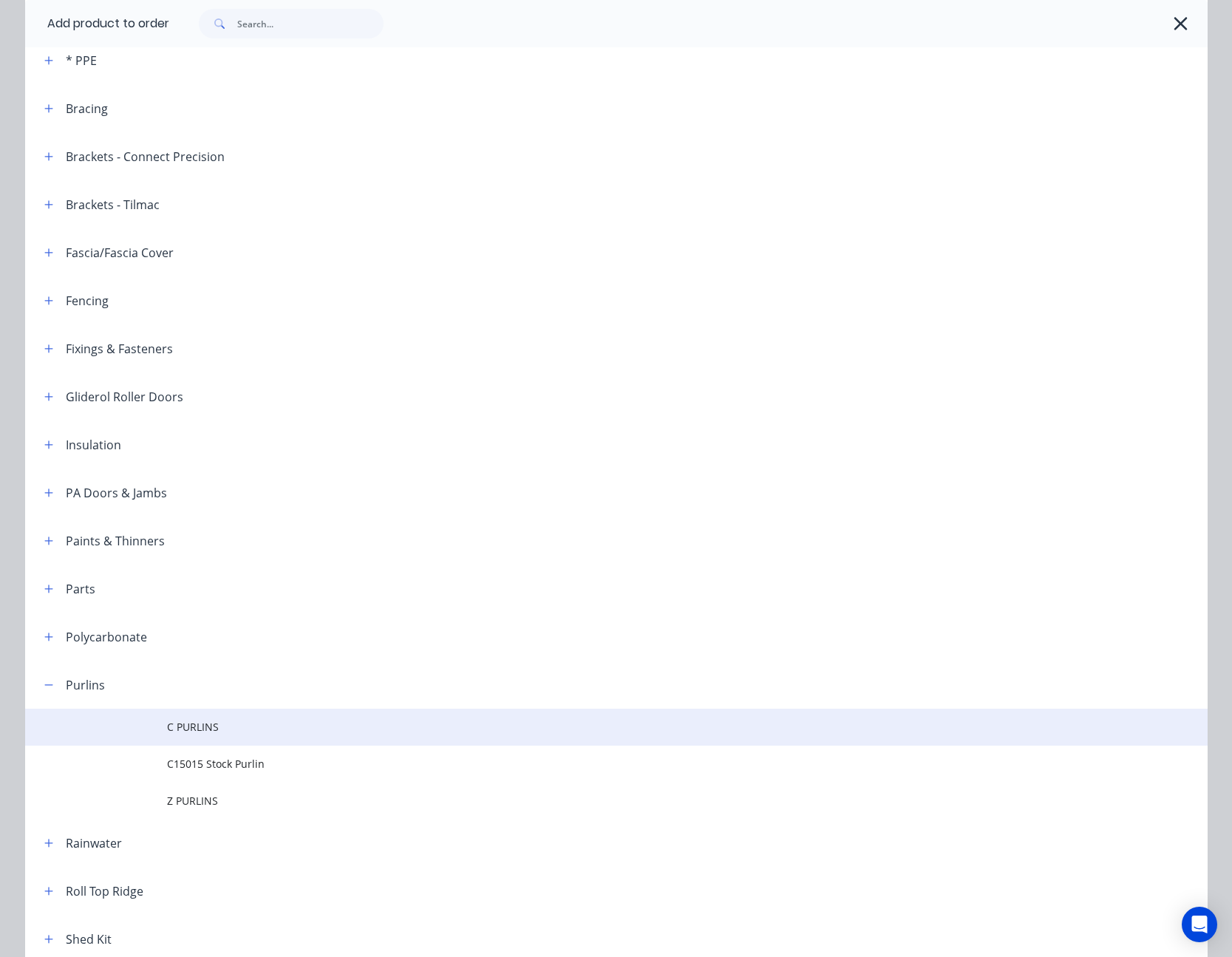
click at [208, 731] on span "C PURLINS" at bounding box center [583, 727] width 832 height 16
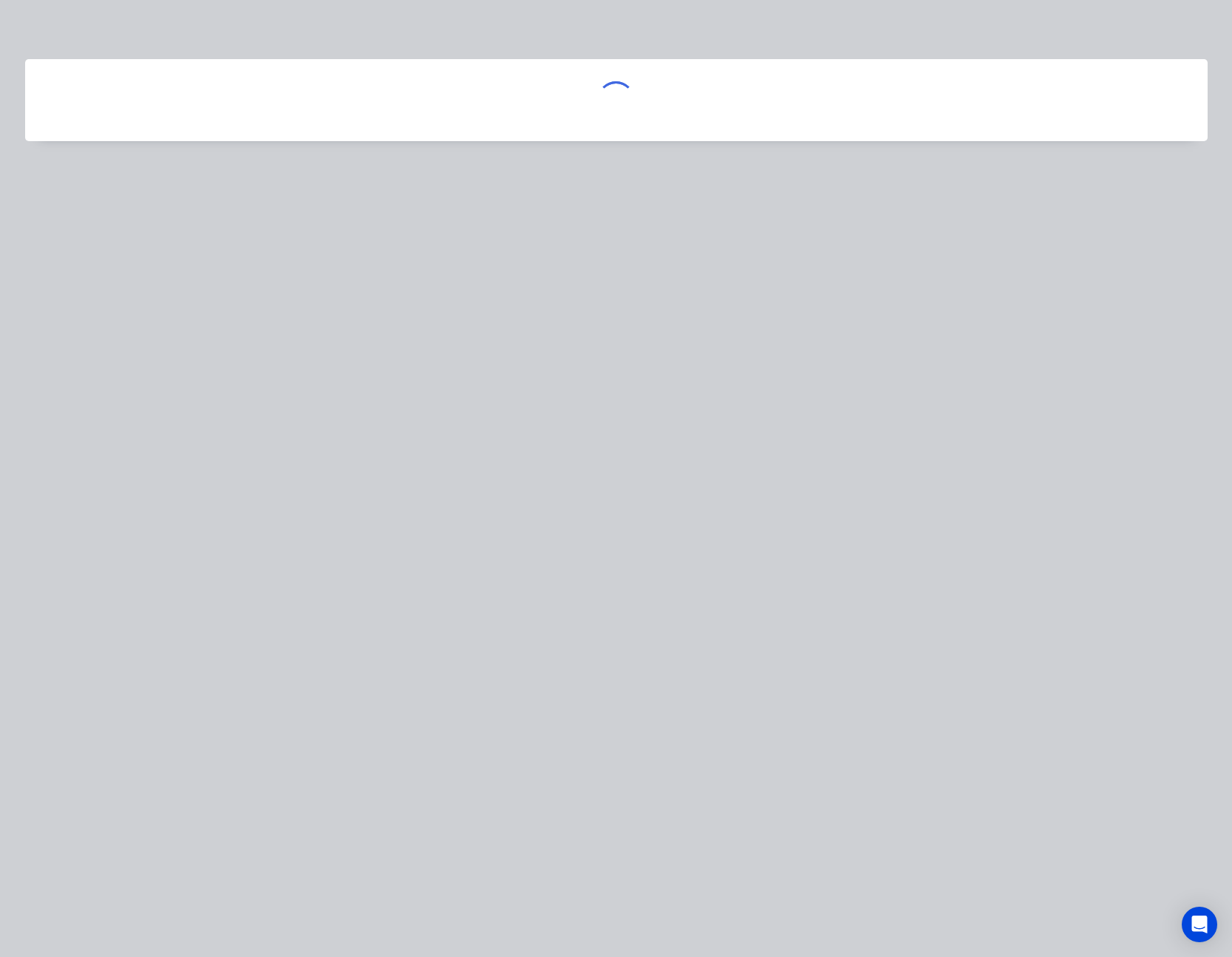
scroll to position [0, 0]
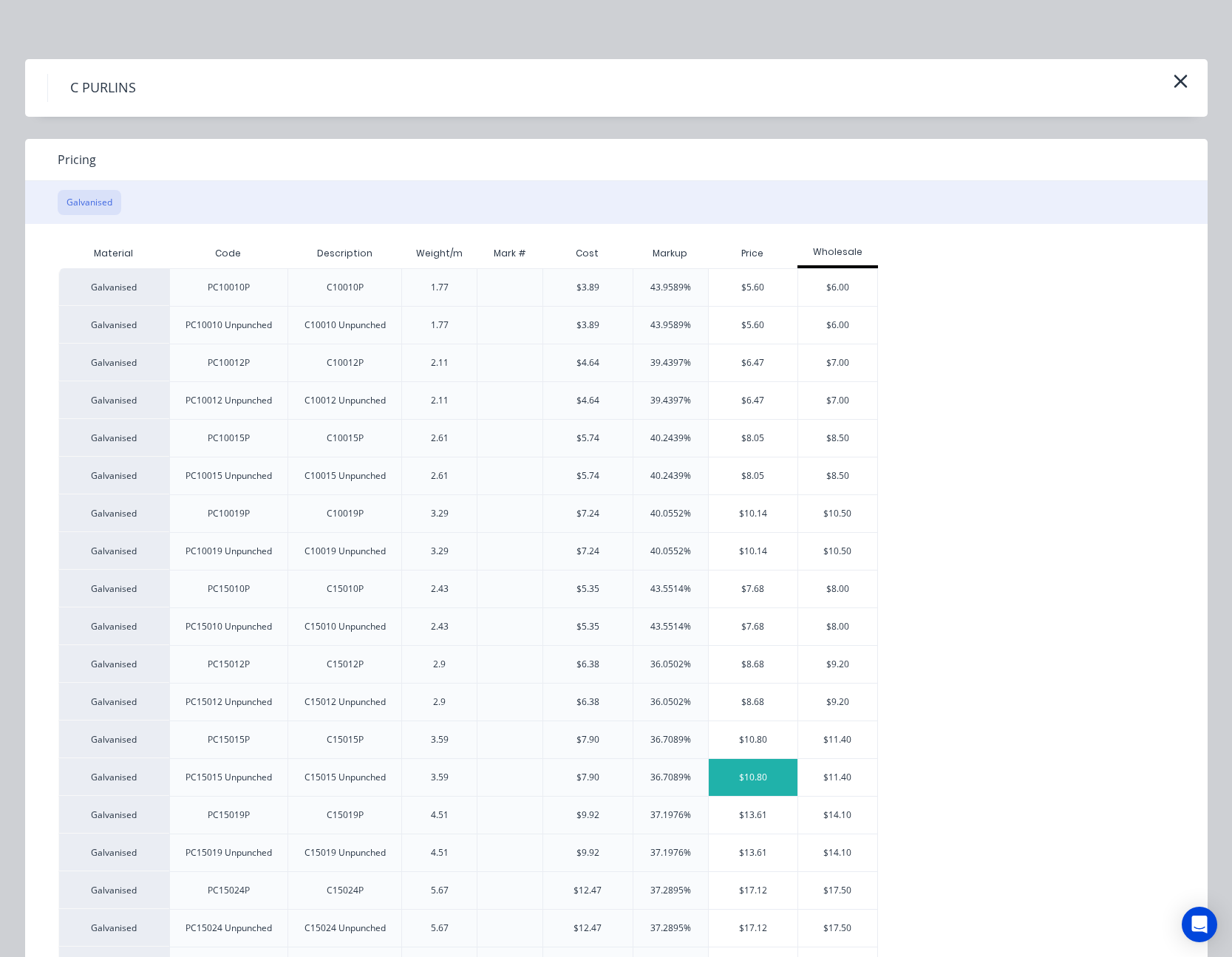
click at [750, 770] on div "$10.80" at bounding box center [753, 778] width 89 height 37
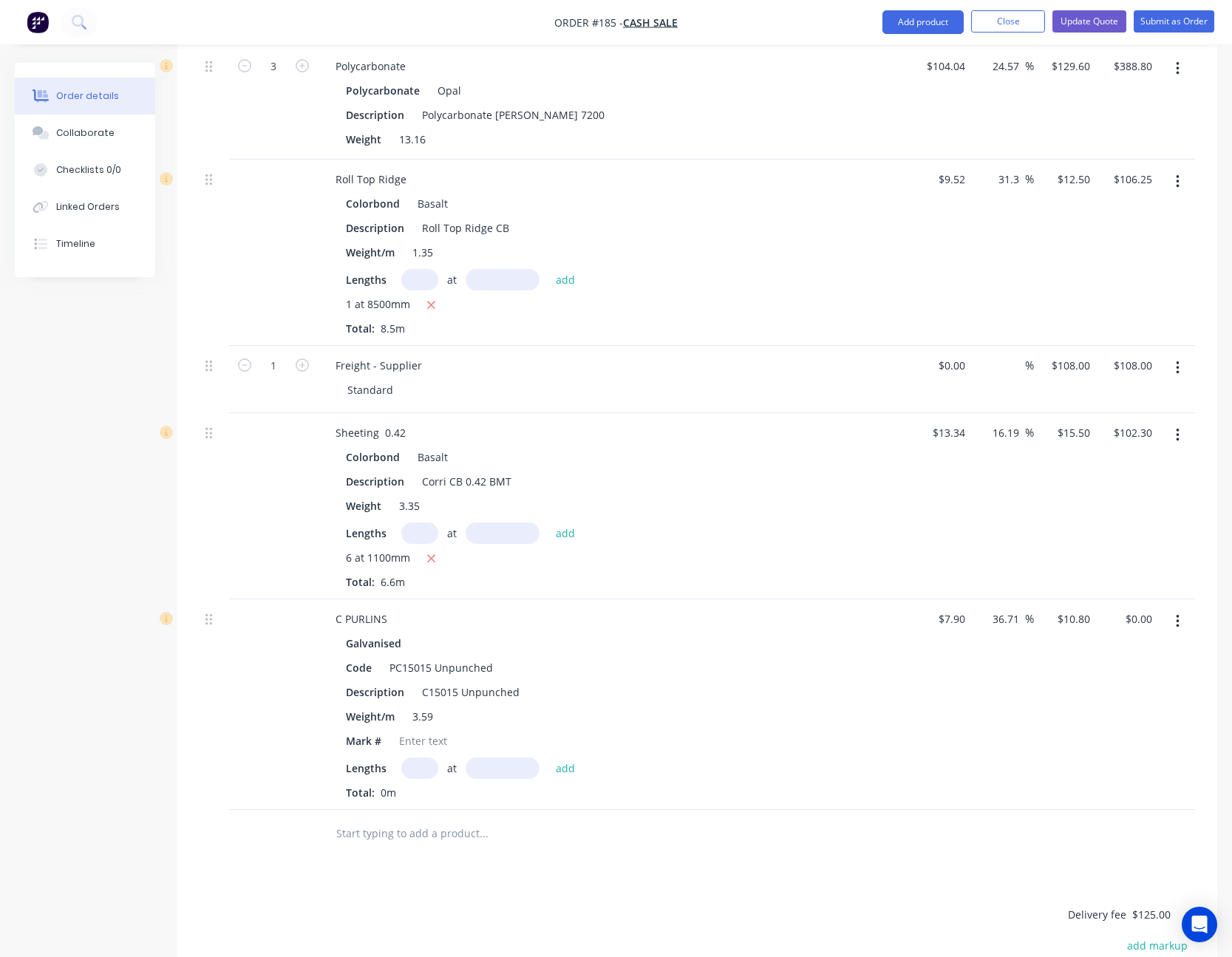
click at [427, 757] on input "text" at bounding box center [420, 768] width 37 height 22
type input "1"
type input "6100"
click at [548, 757] on button "add" at bounding box center [565, 767] width 35 height 20
type input "$65.88"
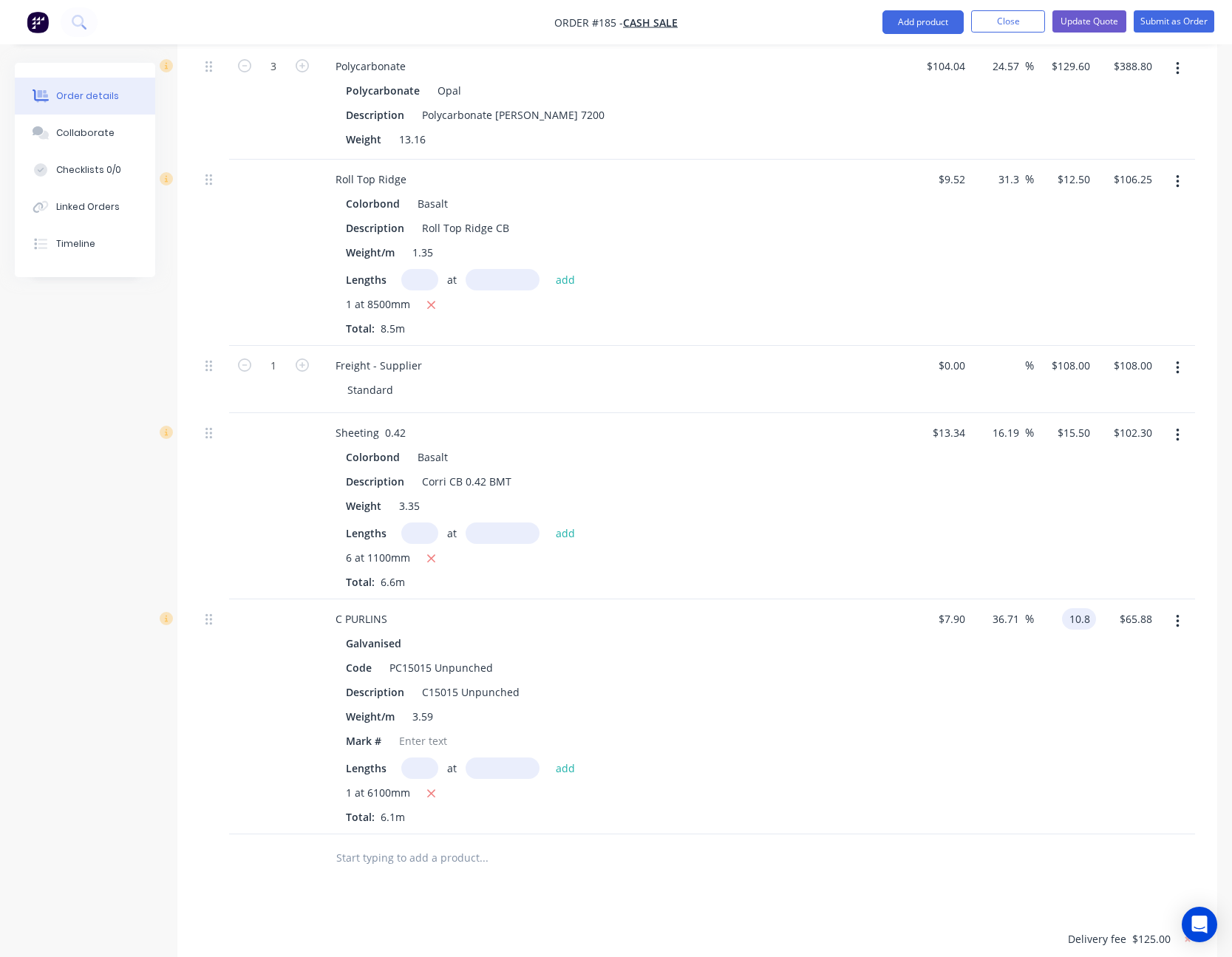
click at [1080, 608] on input "10.8" at bounding box center [1082, 619] width 28 height 22
type input "8"
type input "1.27"
type input "$8.00"
type input "$48.80"
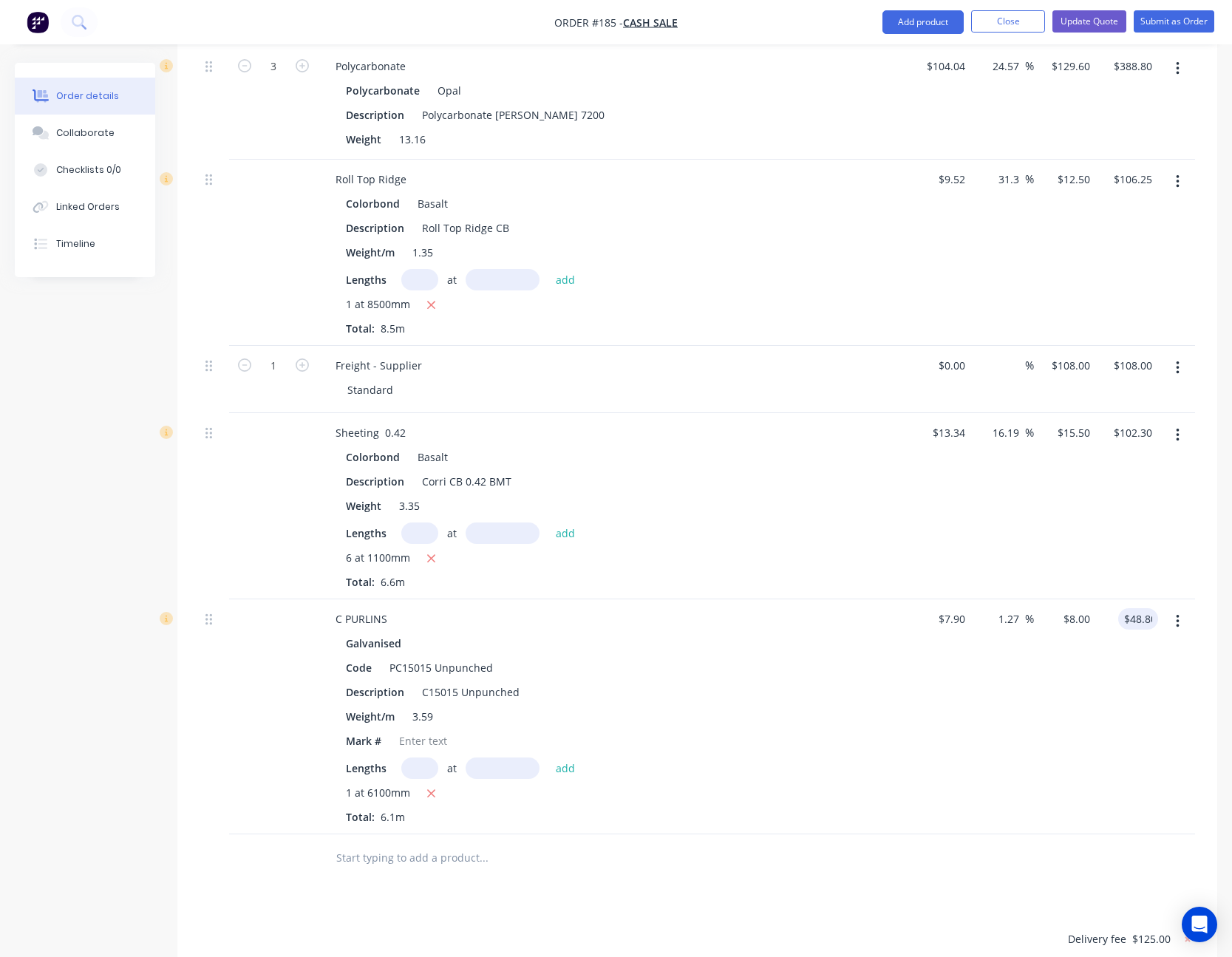
click at [1094, 614] on div "$8.00 $8.00" at bounding box center [1065, 717] width 62 height 235
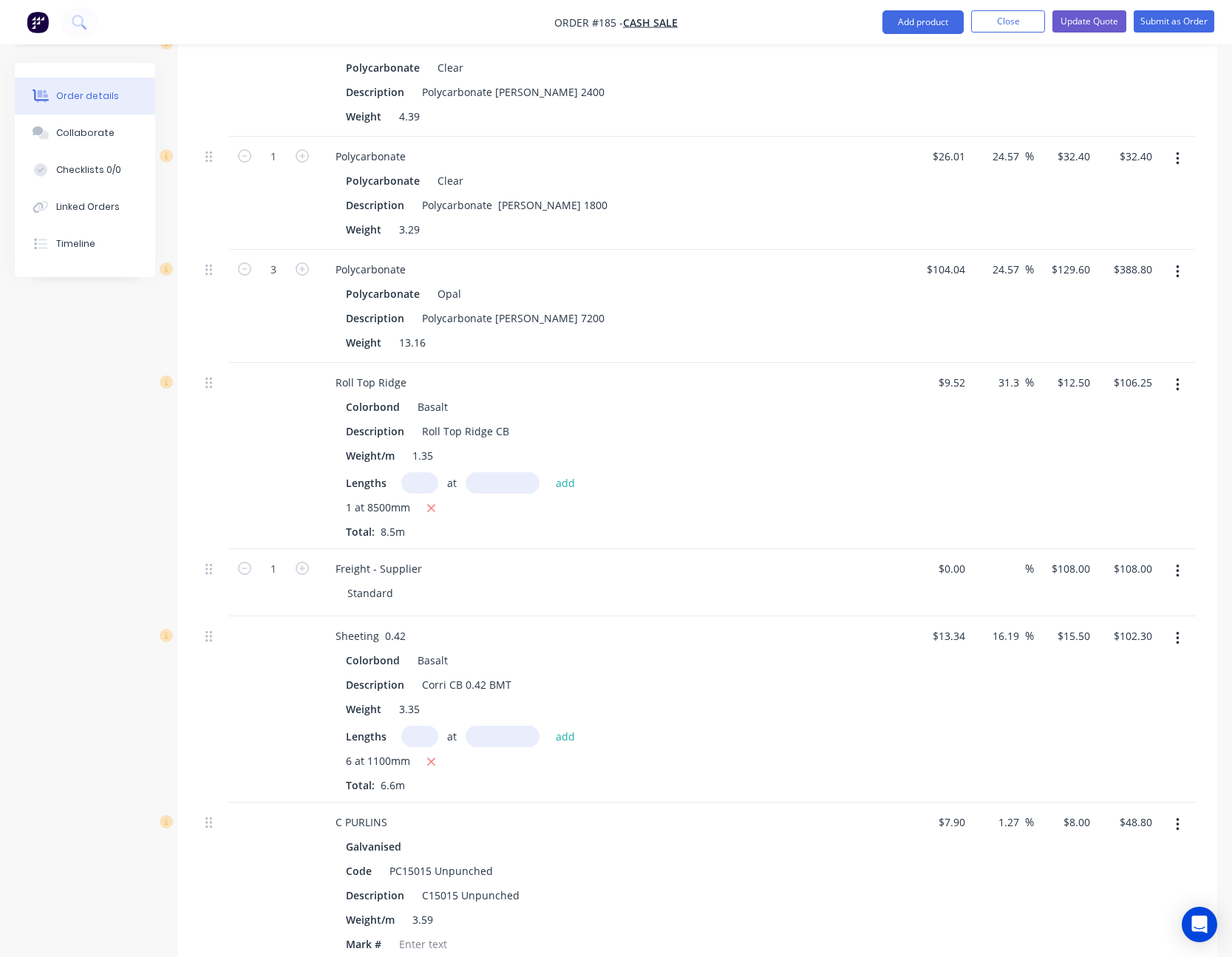
scroll to position [919, 0]
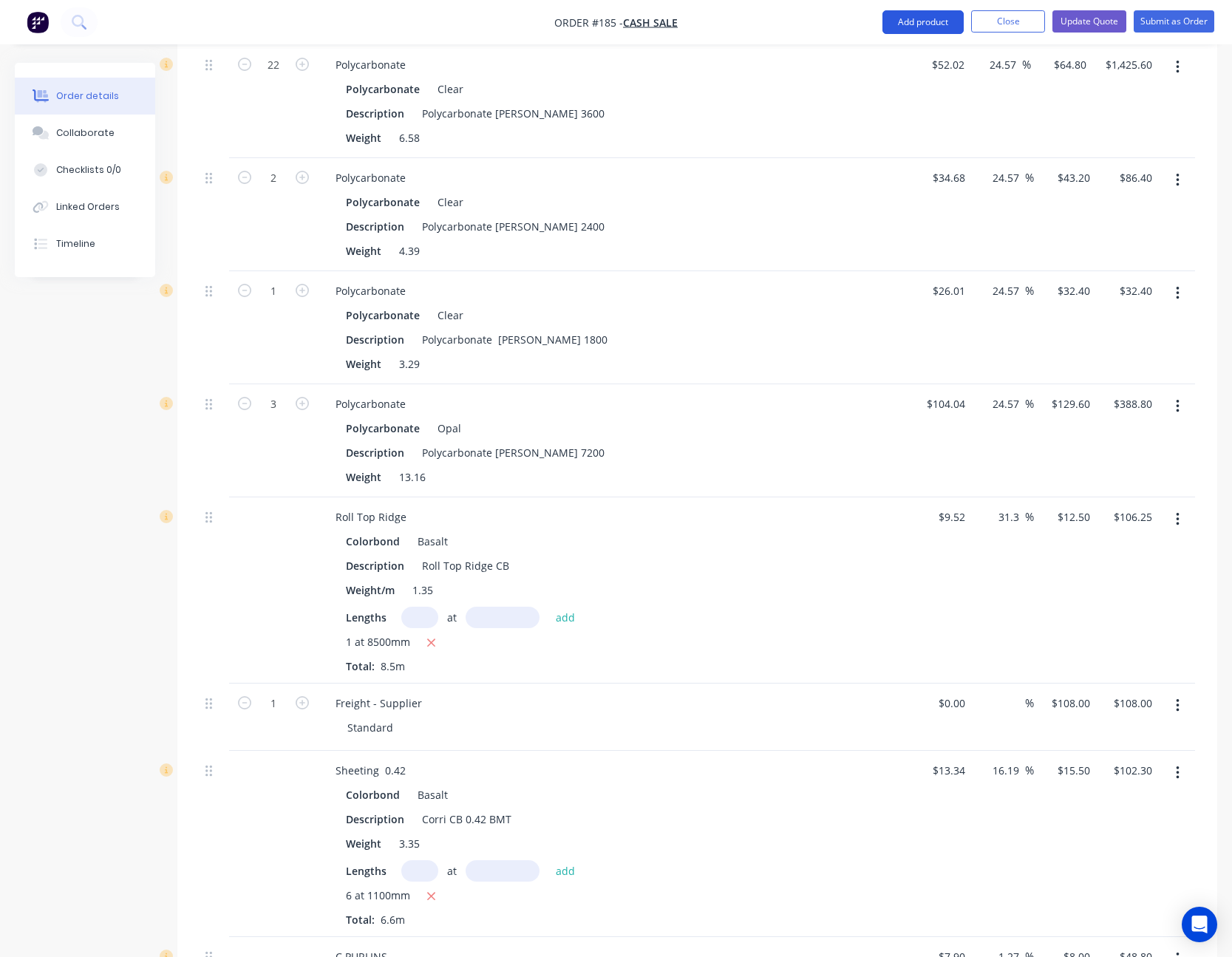
click at [922, 16] on button "Add product" at bounding box center [922, 22] width 81 height 24
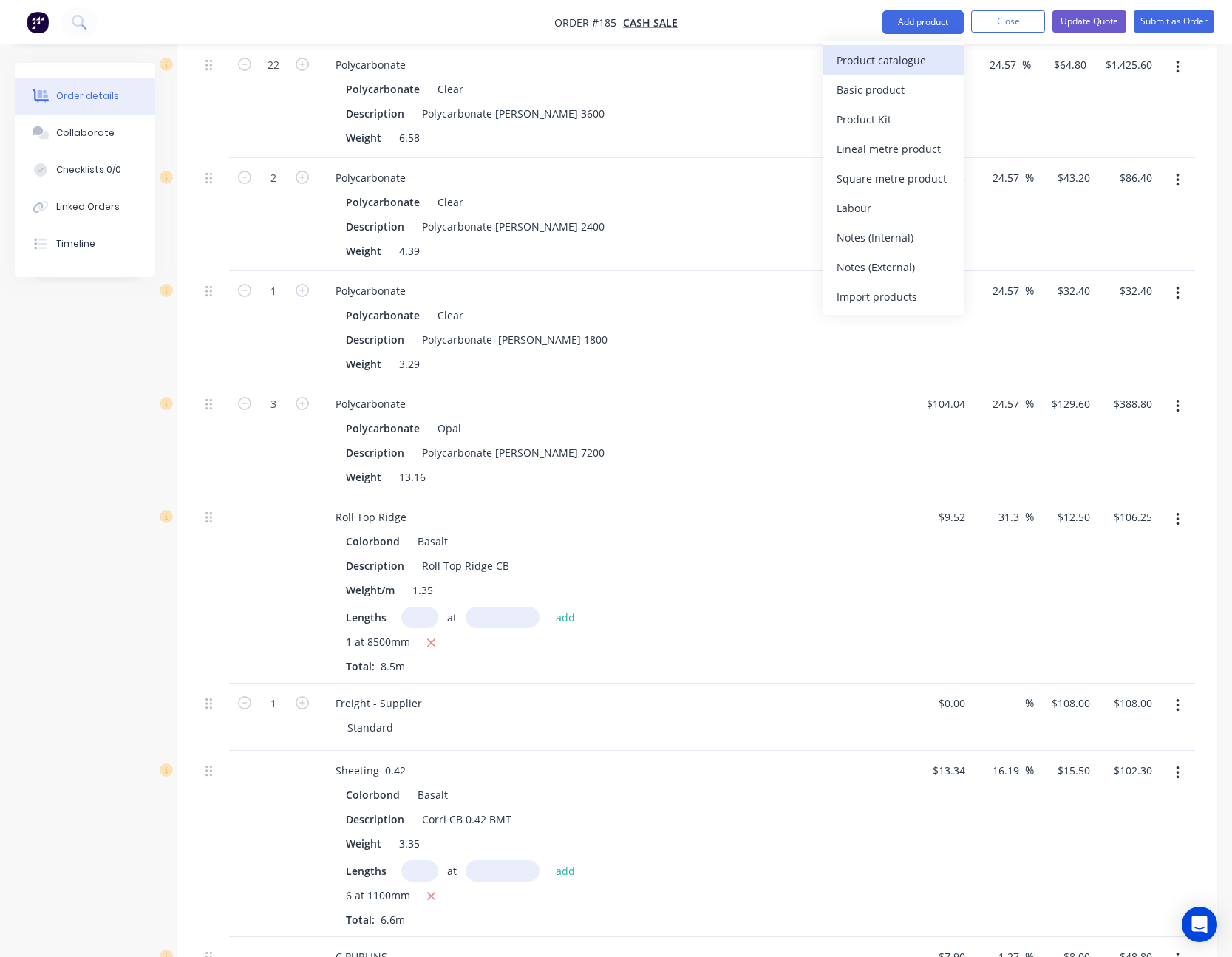
click at [917, 50] on div "Product catalogue" at bounding box center [893, 60] width 114 height 22
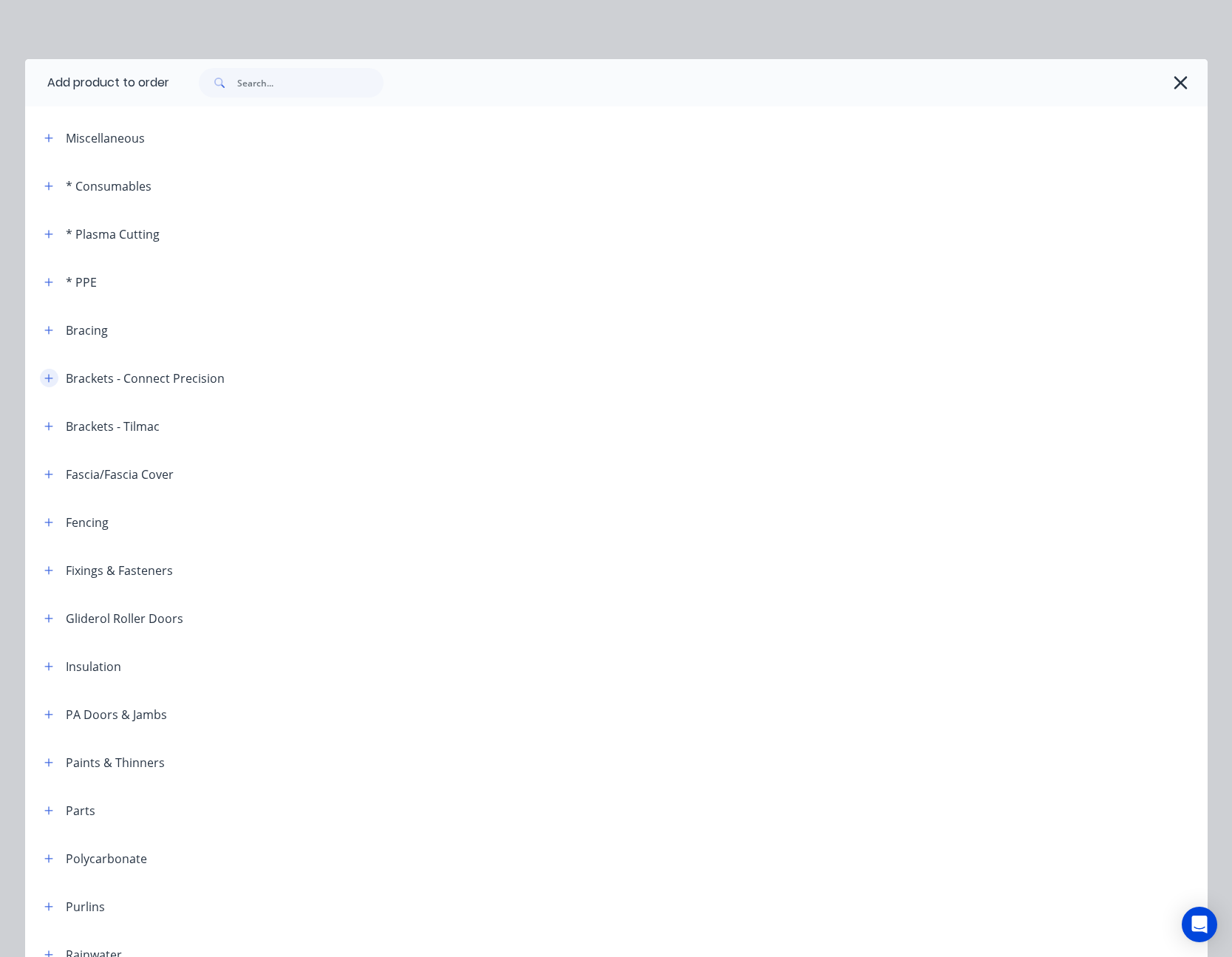
click at [45, 381] on icon "button" at bounding box center [49, 378] width 9 height 10
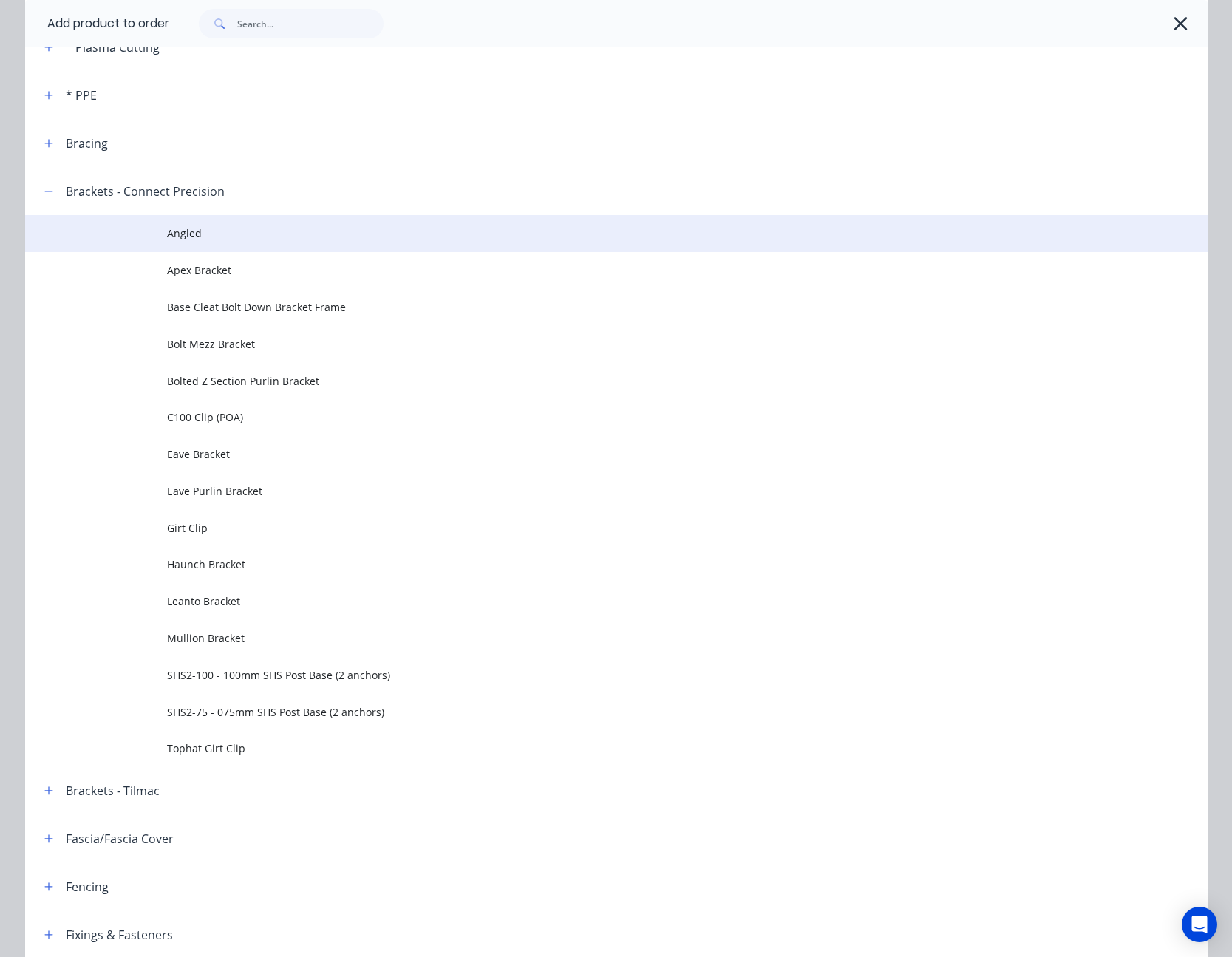
scroll to position [296, 0]
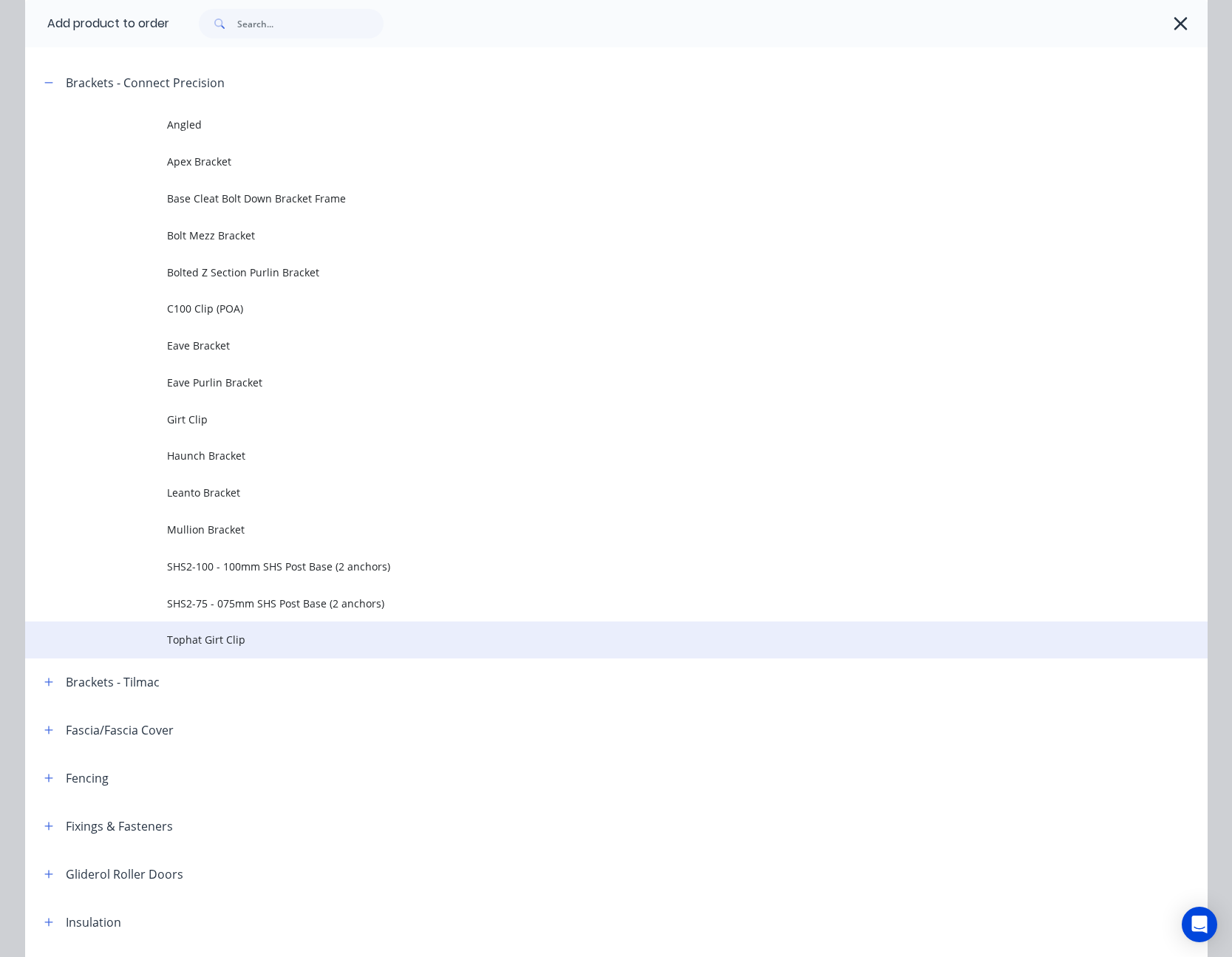
click at [225, 642] on span "Tophat Girt Clip" at bounding box center [583, 640] width 832 height 16
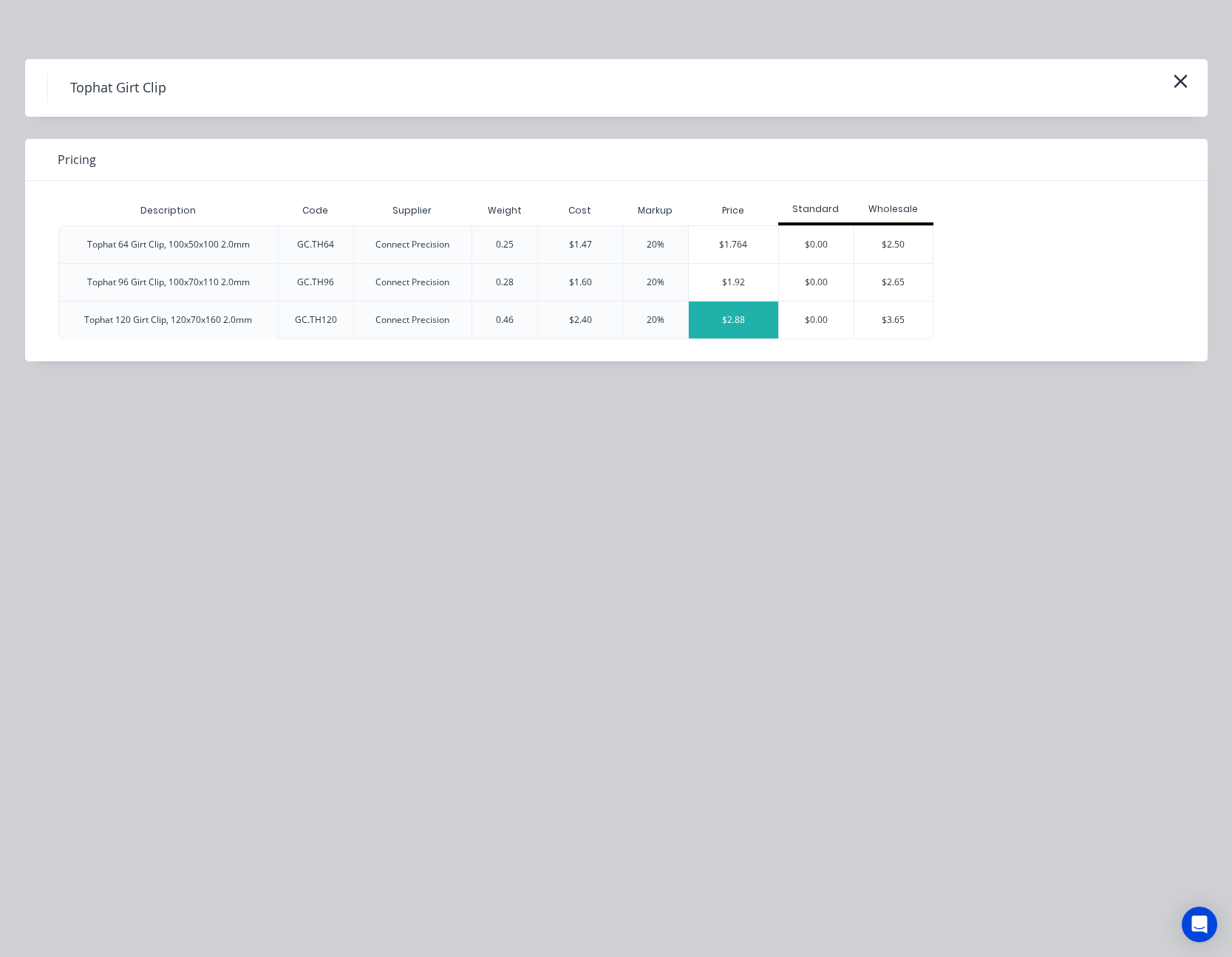
click at [738, 317] on div "$2.88" at bounding box center [733, 320] width 89 height 37
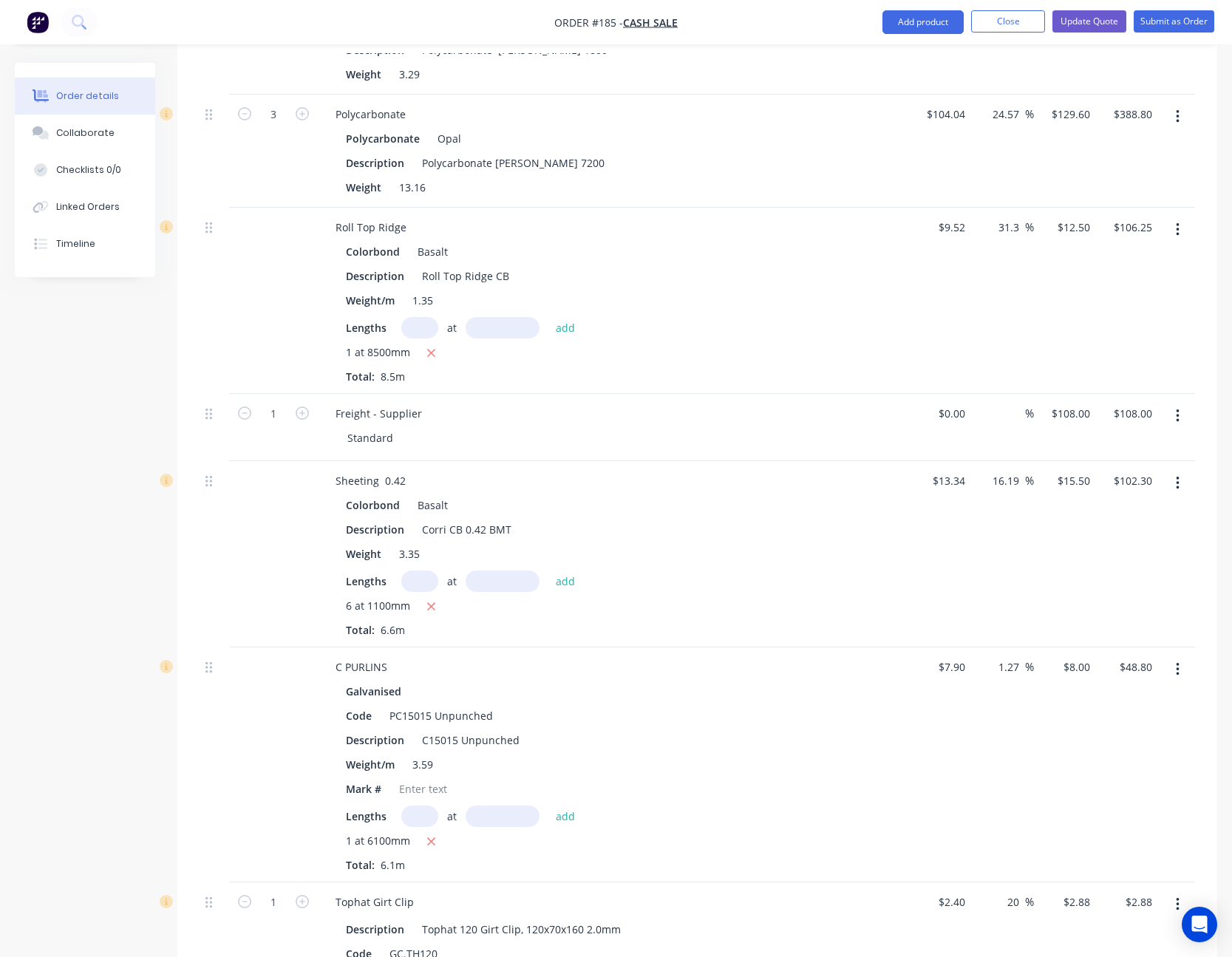
scroll to position [1362, 0]
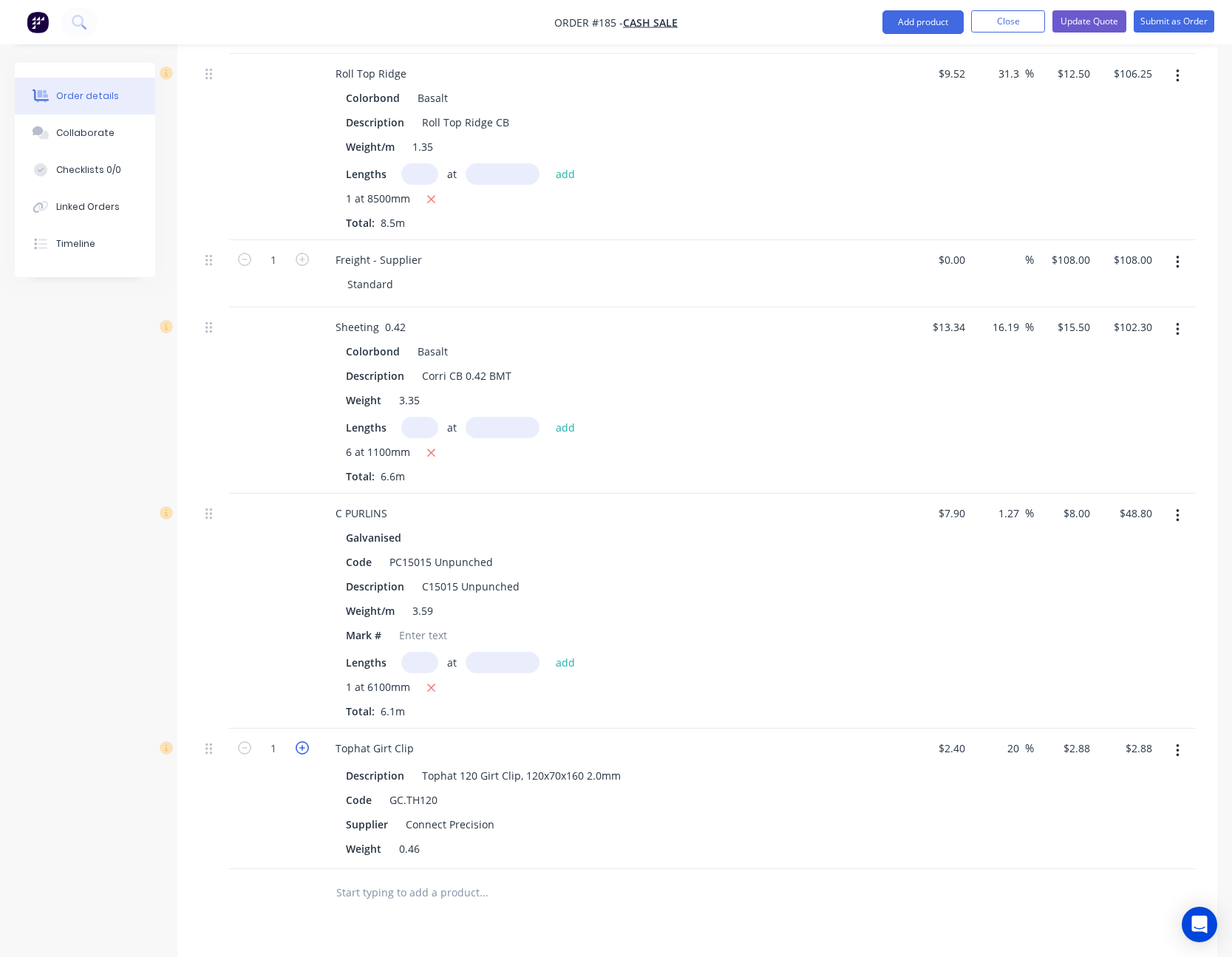
click at [304, 742] on icon "button" at bounding box center [302, 748] width 13 height 13
type input "2"
type input "$5.76"
click at [1088, 738] on input "2.88" at bounding box center [1079, 748] width 34 height 22
type input "3.25"
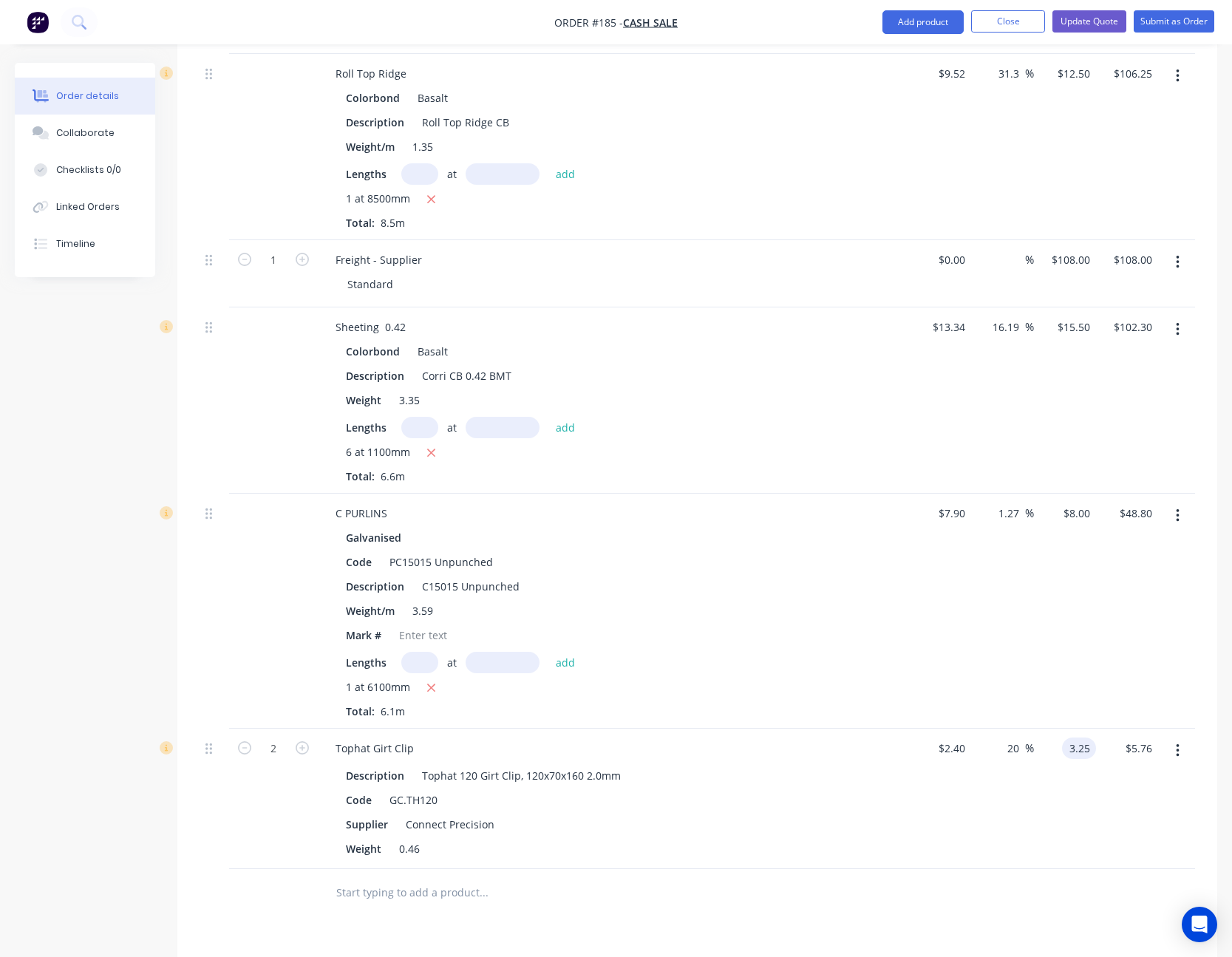
type input "35.42"
type input "$3.25"
type input "$6.50"
click at [1062, 818] on div "$3.25 $3.25" at bounding box center [1065, 799] width 62 height 141
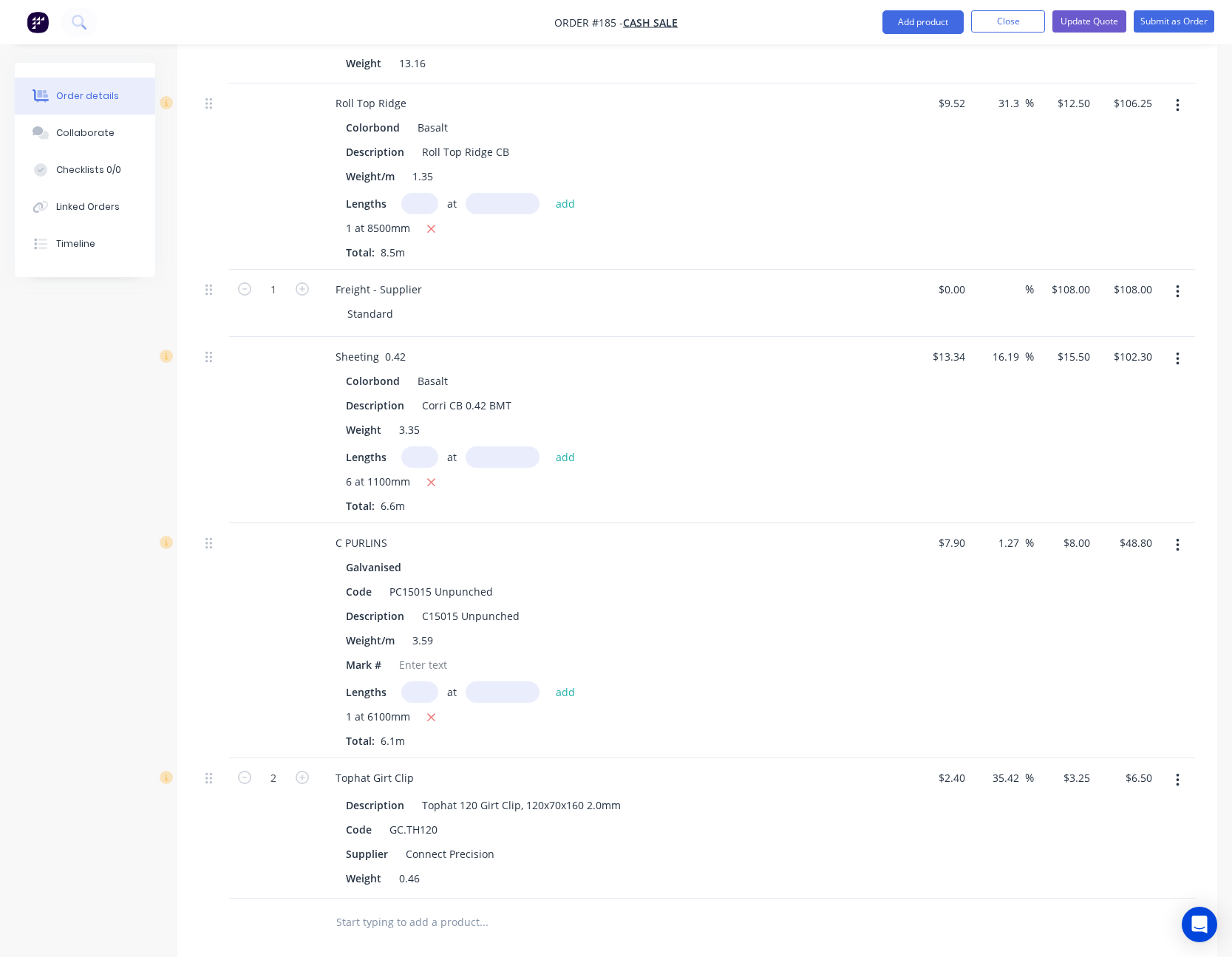
scroll to position [1281, 0]
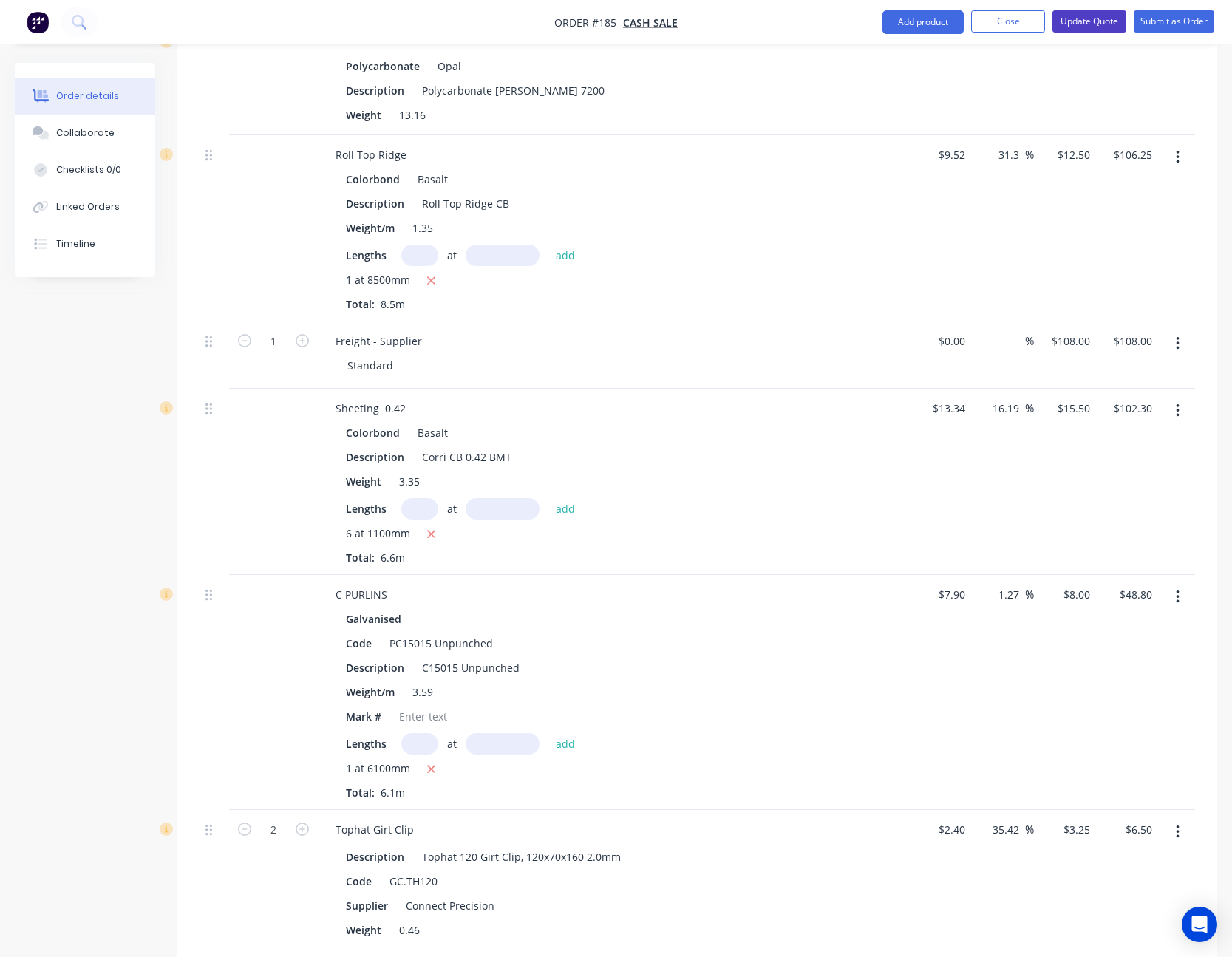
click at [1095, 20] on button "Update Quote" at bounding box center [1088, 22] width 74 height 22
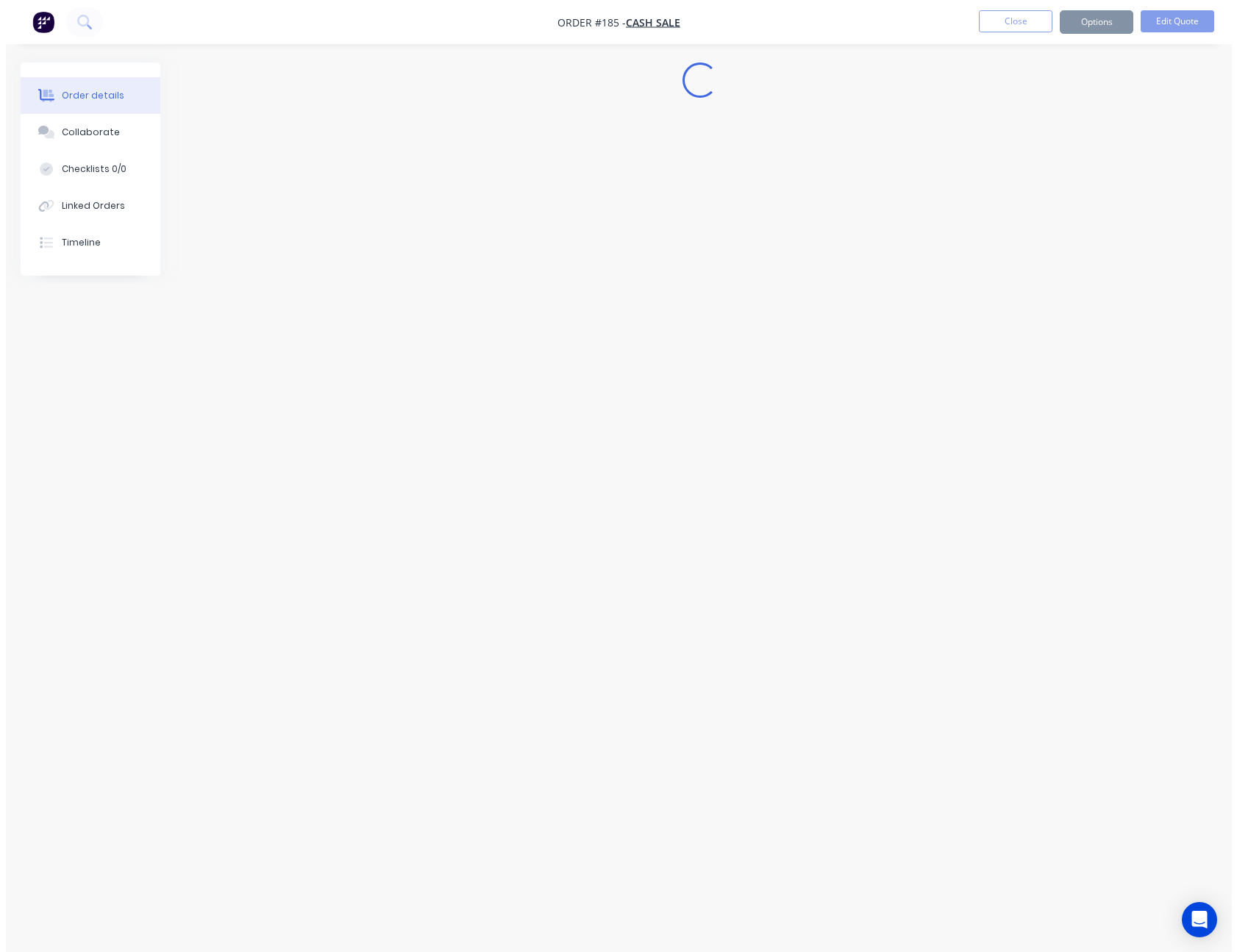
scroll to position [0, 0]
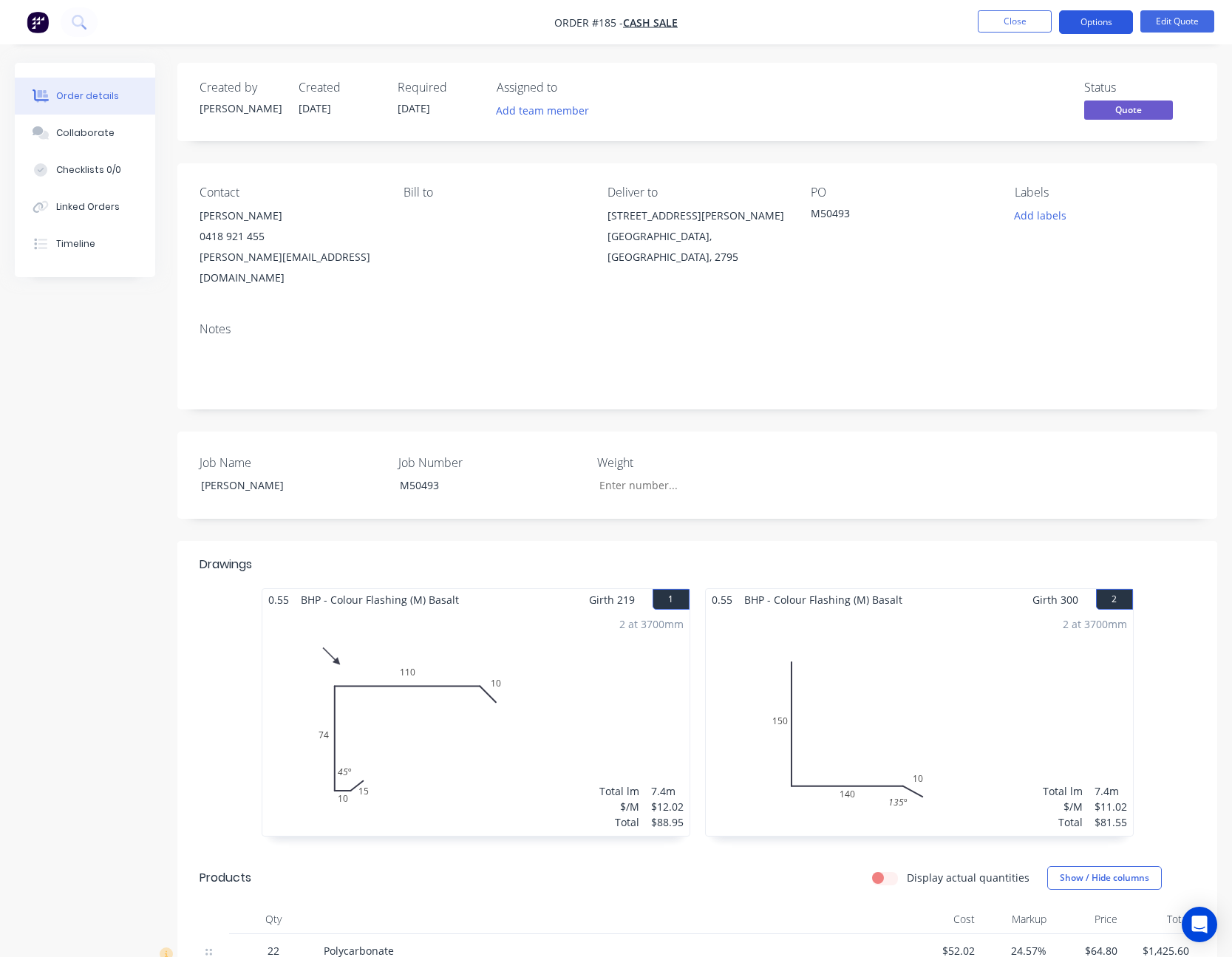
click at [1116, 23] on button "Options" at bounding box center [1095, 22] width 74 height 24
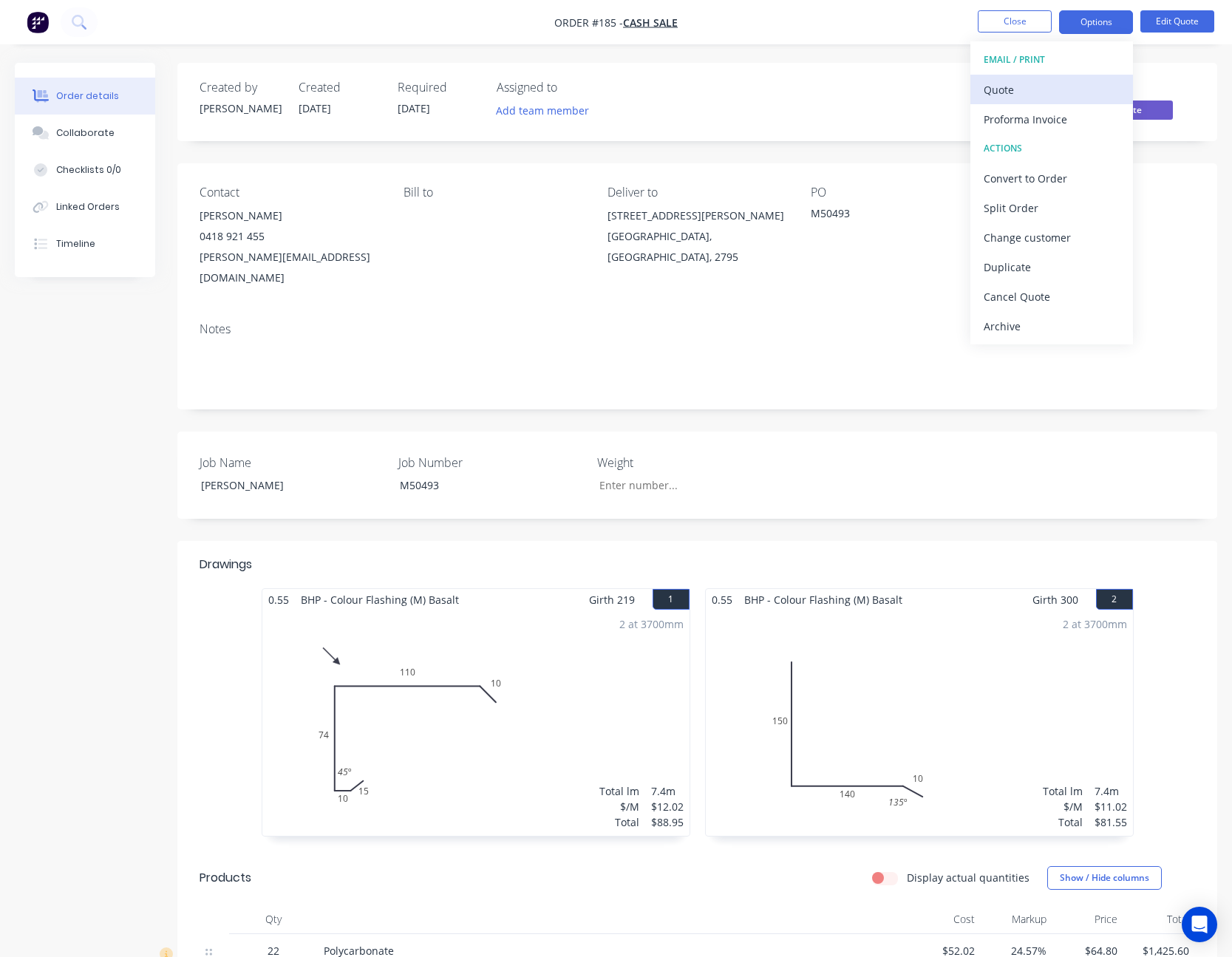
click at [1098, 79] on div "Quote" at bounding box center [1051, 89] width 136 height 22
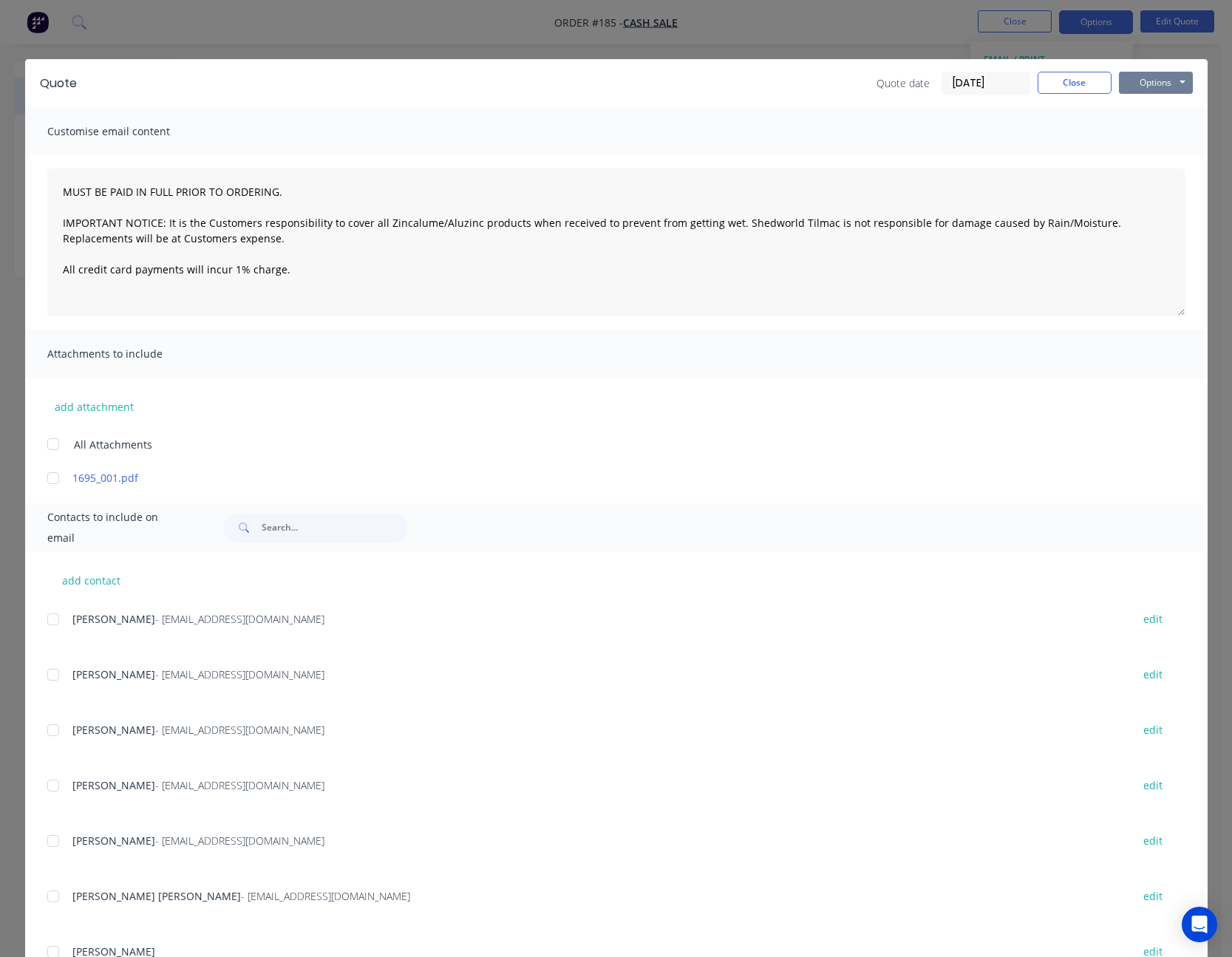
click at [1140, 82] on button "Options" at bounding box center [1155, 83] width 74 height 22
click at [1147, 133] on button "Print" at bounding box center [1166, 133] width 95 height 25
click at [1069, 87] on button "Close" at bounding box center [1074, 83] width 74 height 22
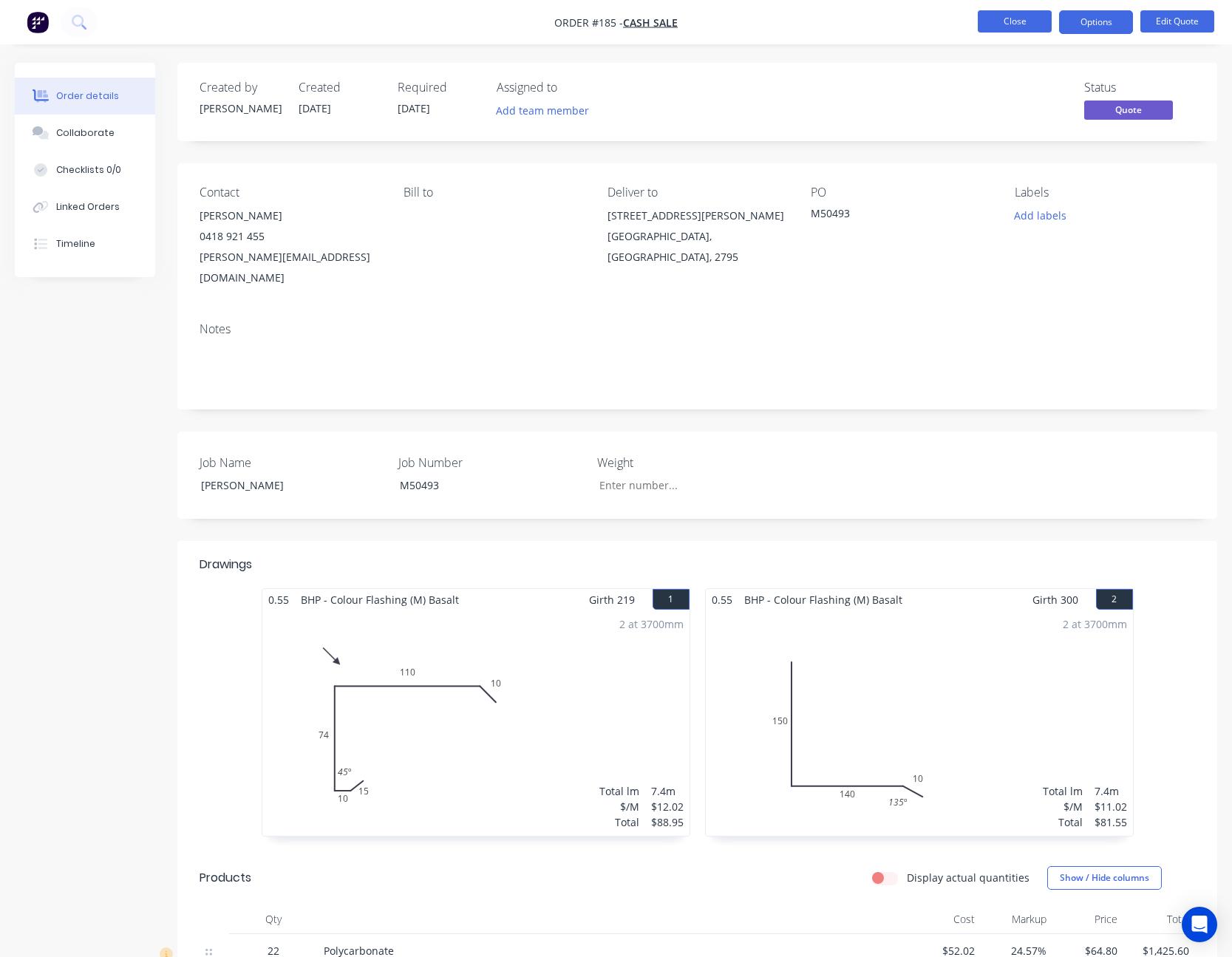
click at [1029, 24] on button "Close" at bounding box center [1014, 22] width 74 height 22
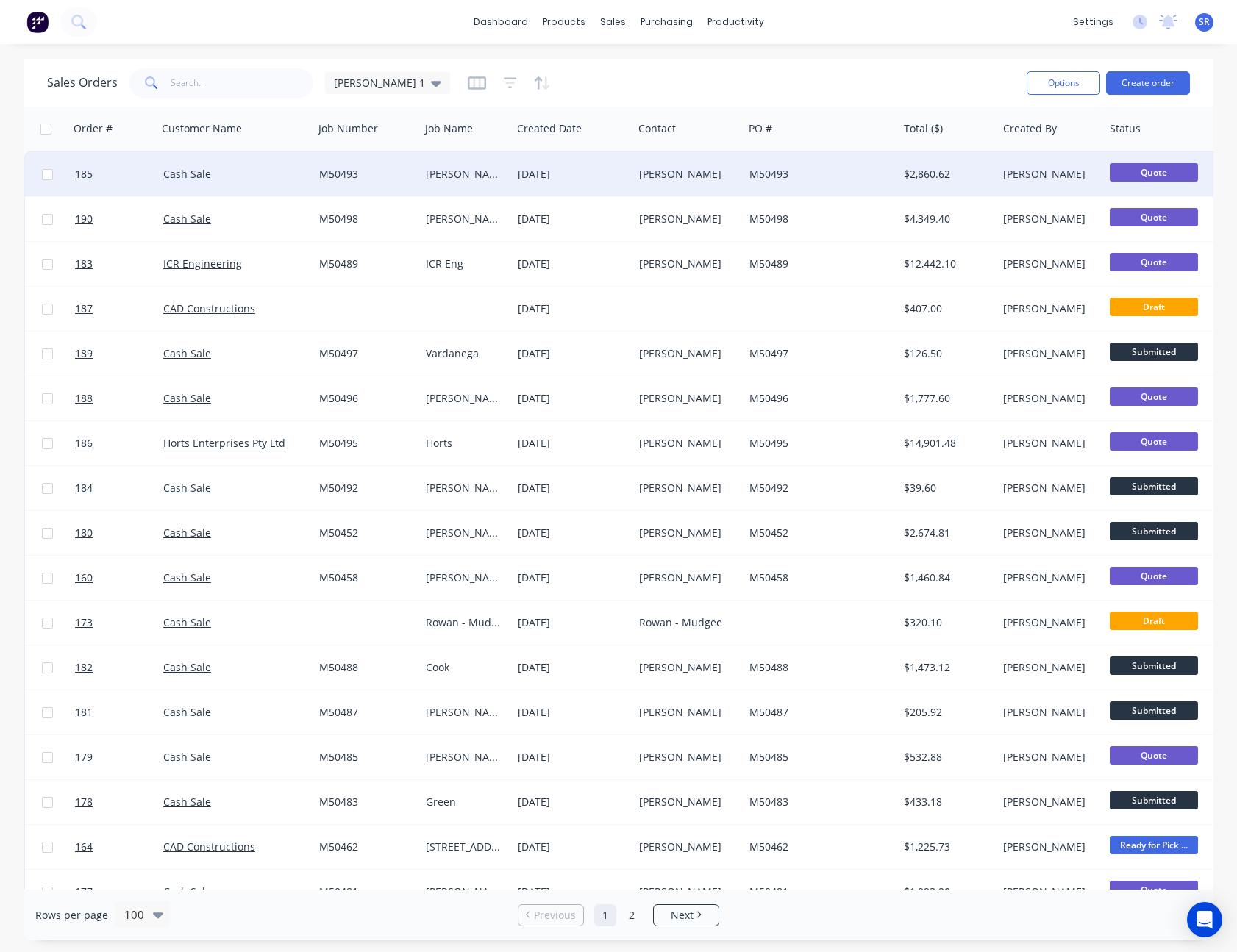
click at [711, 177] on div "[PERSON_NAME]" at bounding box center [686, 174] width 93 height 15
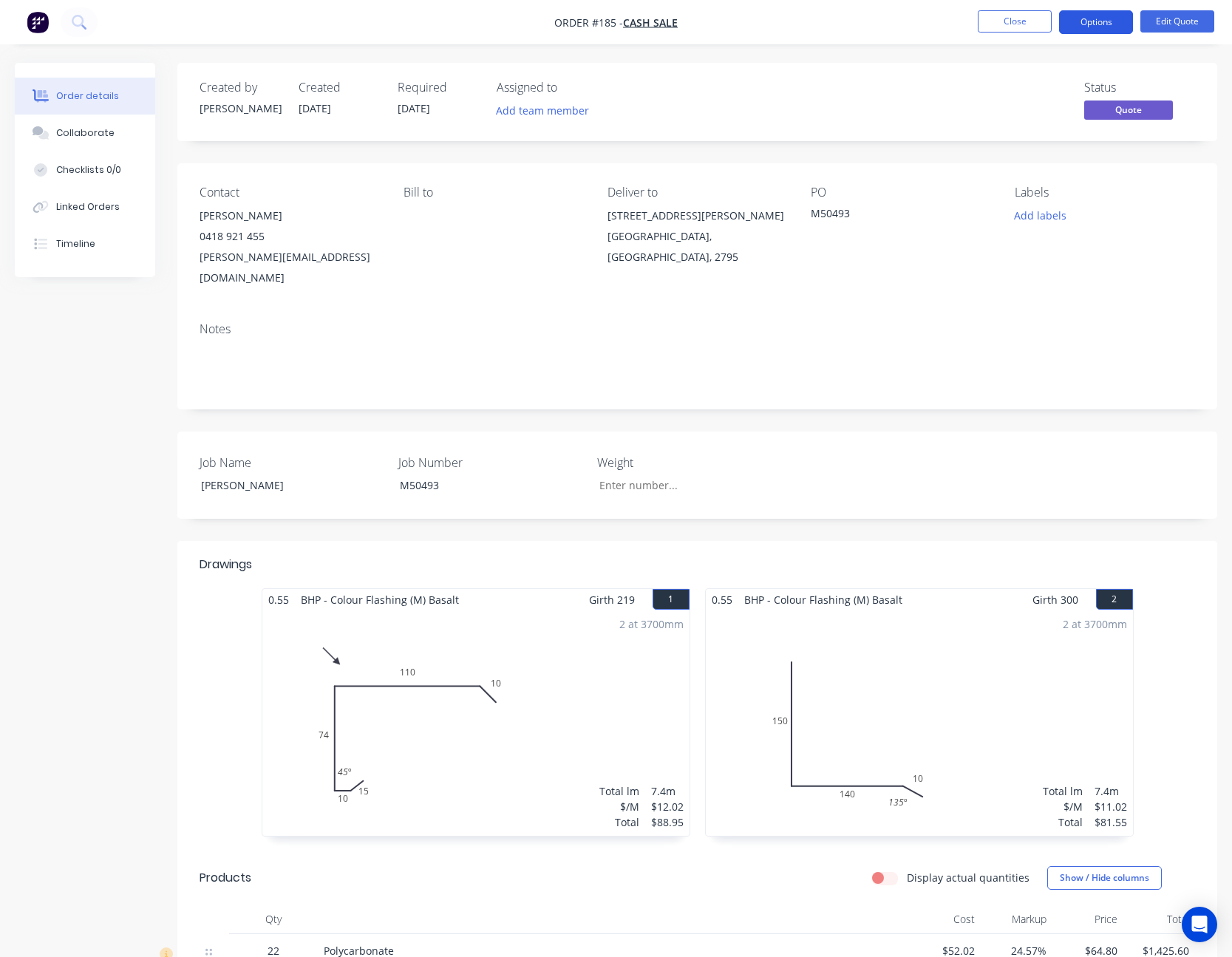
click at [1106, 25] on button "Options" at bounding box center [1095, 22] width 74 height 24
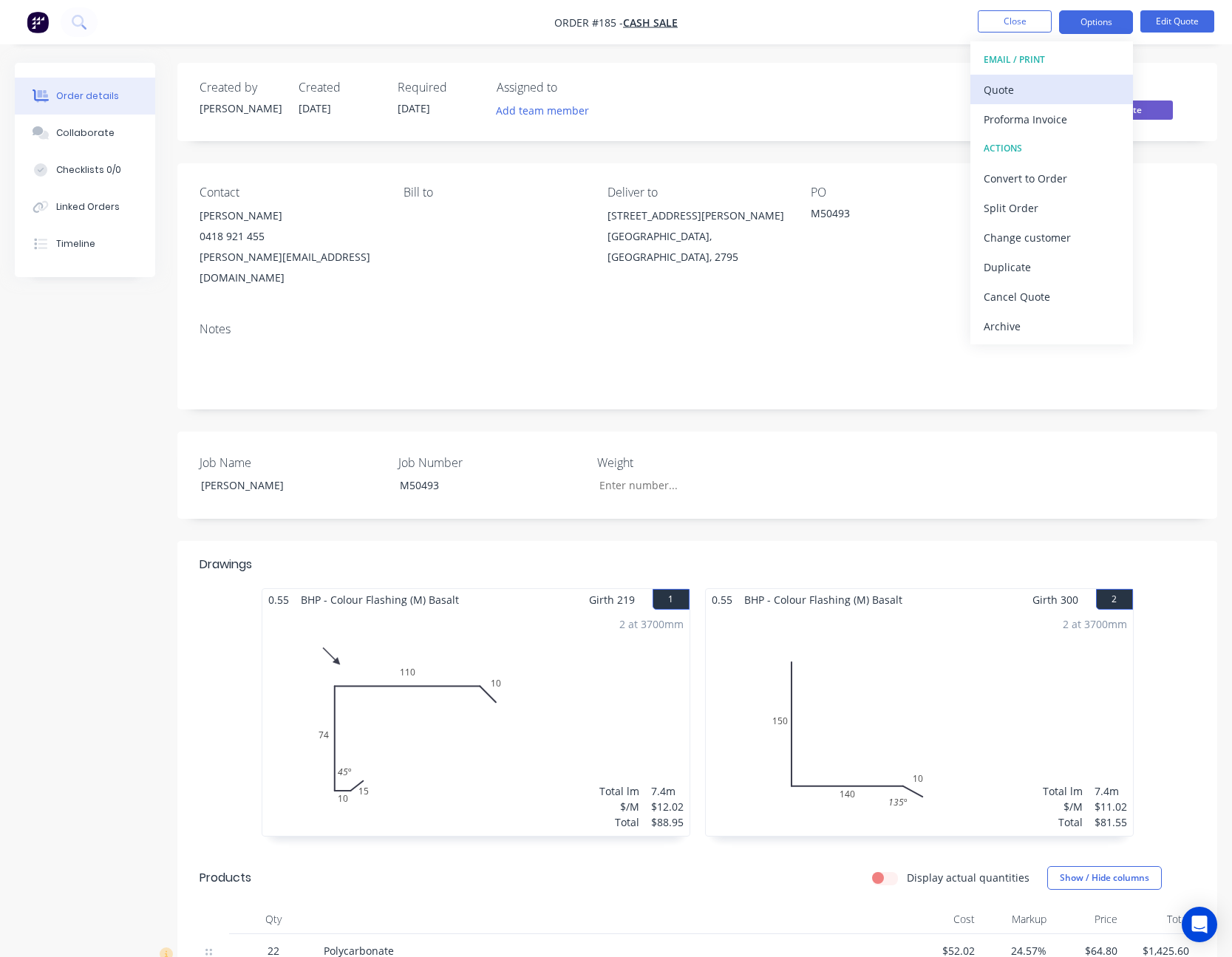
click at [1088, 80] on div "Quote" at bounding box center [1051, 89] width 136 height 22
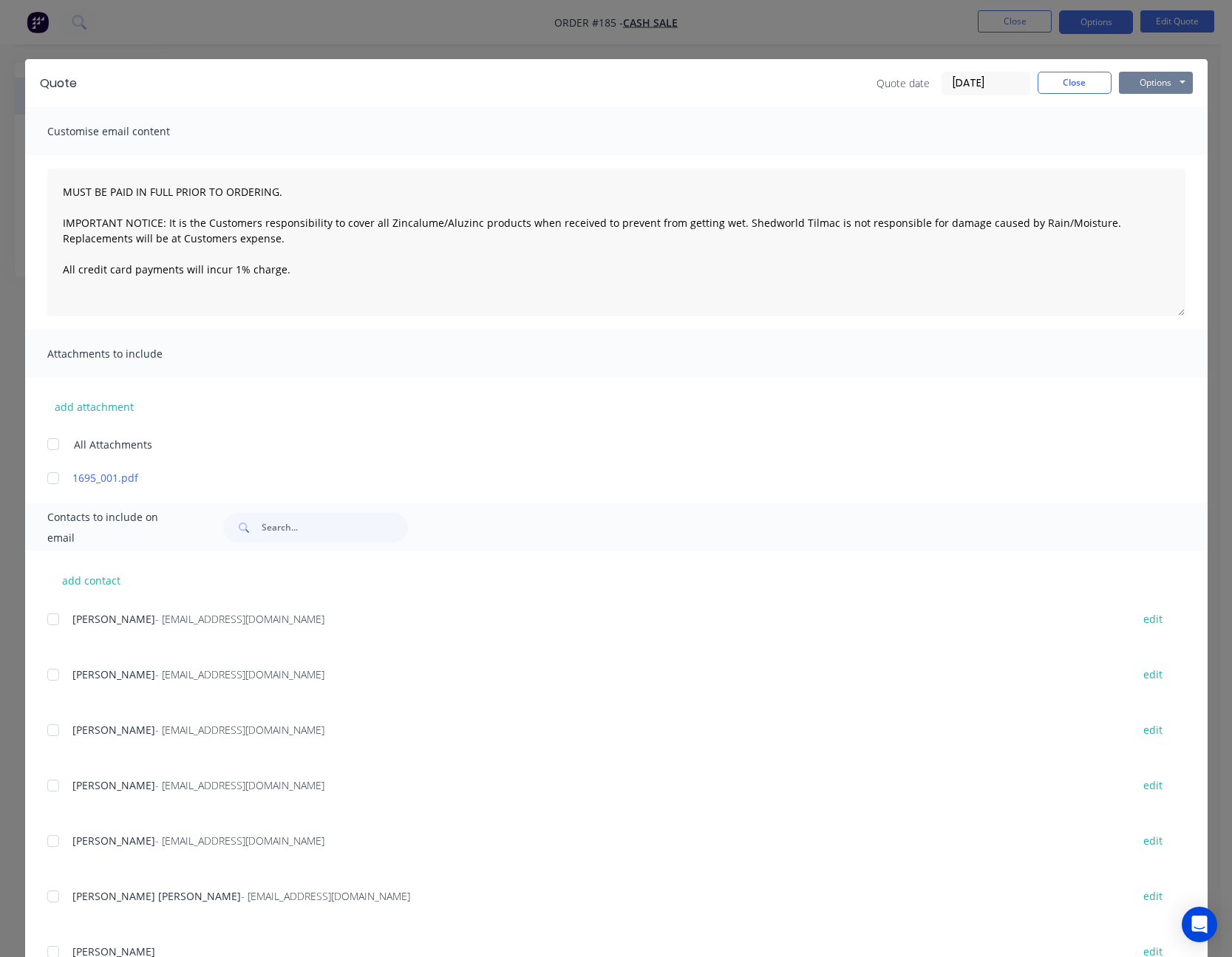
click at [1139, 84] on button "Options" at bounding box center [1155, 83] width 74 height 22
click at [1142, 133] on button "Print" at bounding box center [1166, 133] width 95 height 25
click at [1081, 83] on button "Close" at bounding box center [1074, 83] width 74 height 22
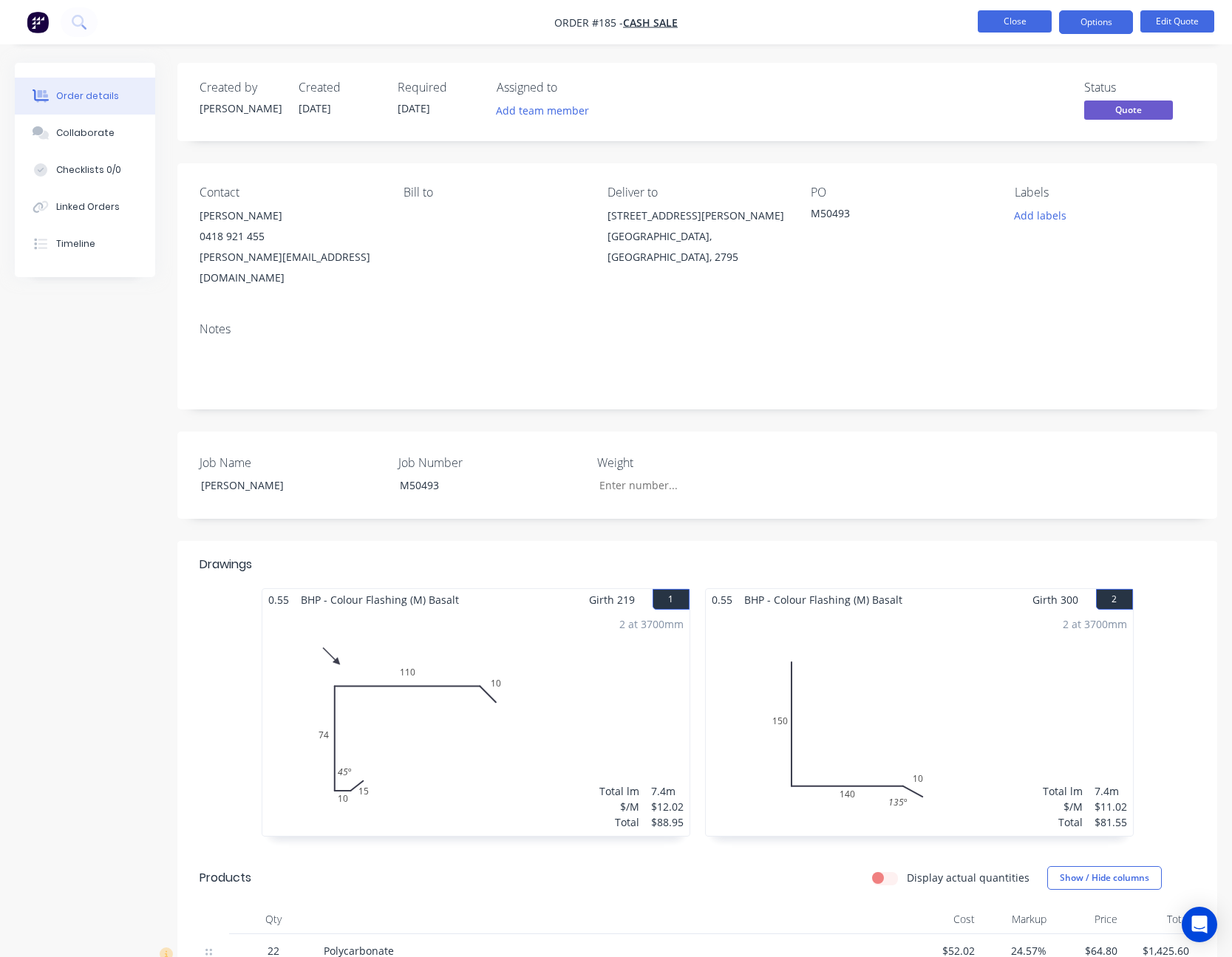
click at [1031, 22] on button "Close" at bounding box center [1014, 22] width 74 height 22
